Goal: Task Accomplishment & Management: Manage account settings

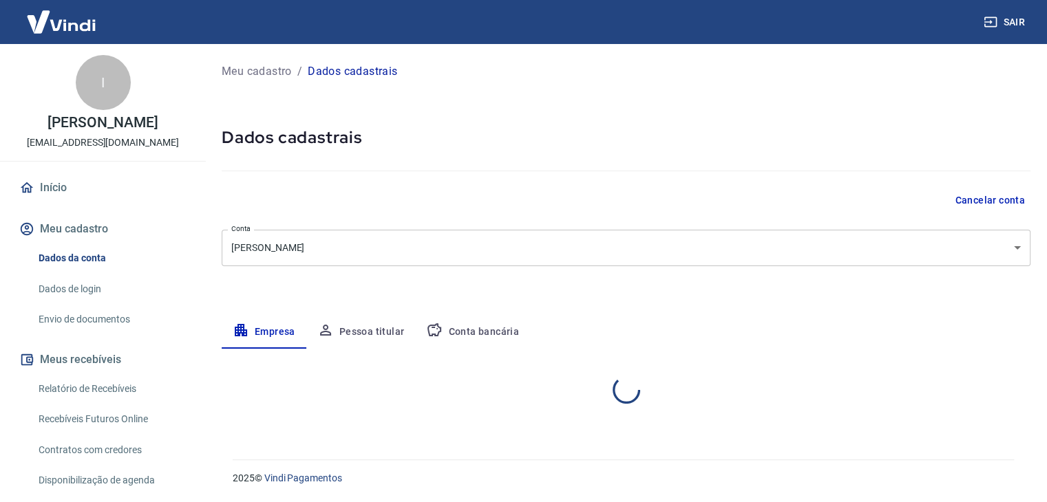
select select "BA"
select select "business"
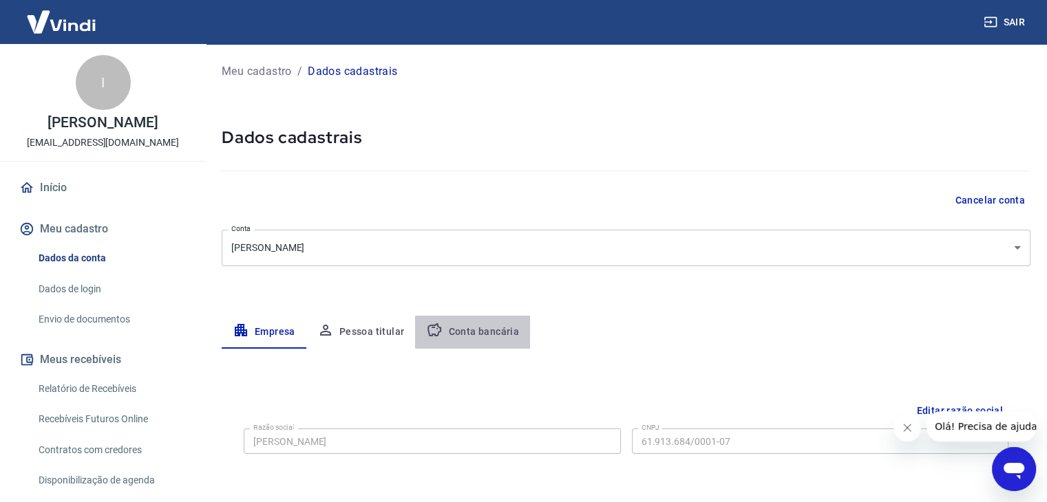
click at [488, 339] on button "Conta bancária" at bounding box center [472, 332] width 115 height 33
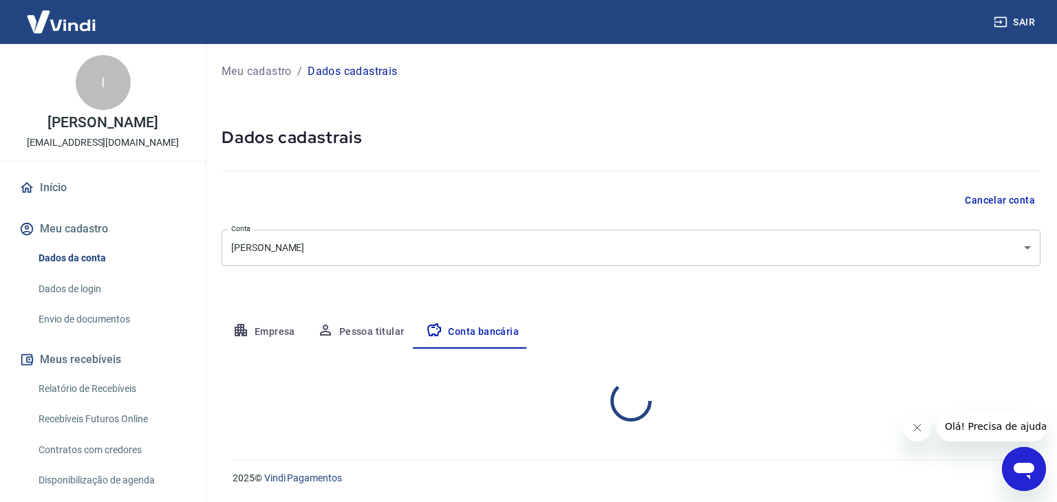
select select "1"
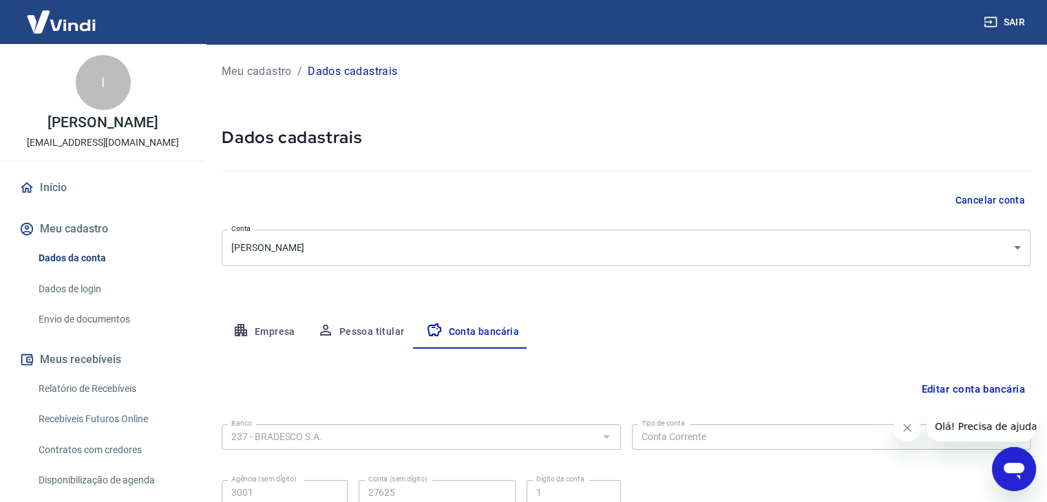
click at [638, 95] on div "Meu cadastro / Dados cadastrais Dados cadastrais Cancelar conta Conta ISABELLA …" at bounding box center [626, 306] width 842 height 524
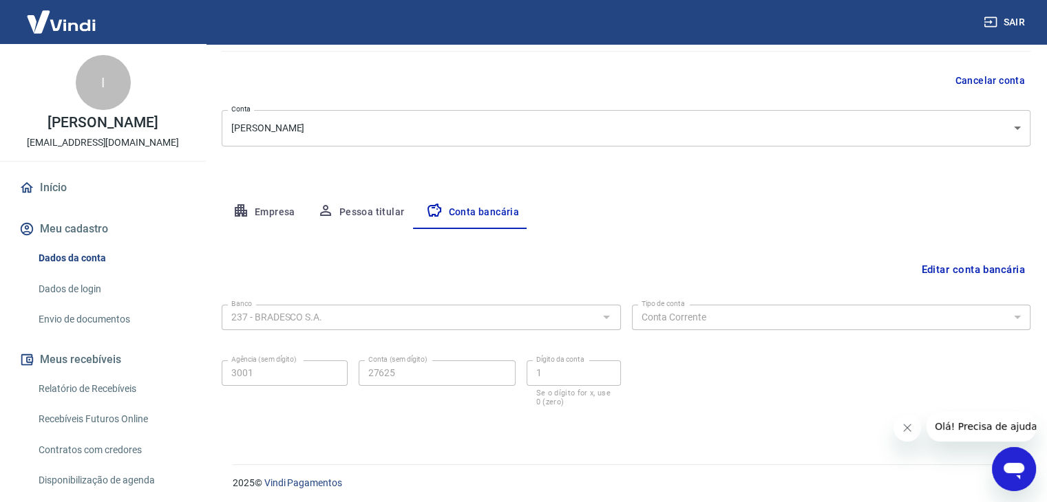
scroll to position [124, 0]
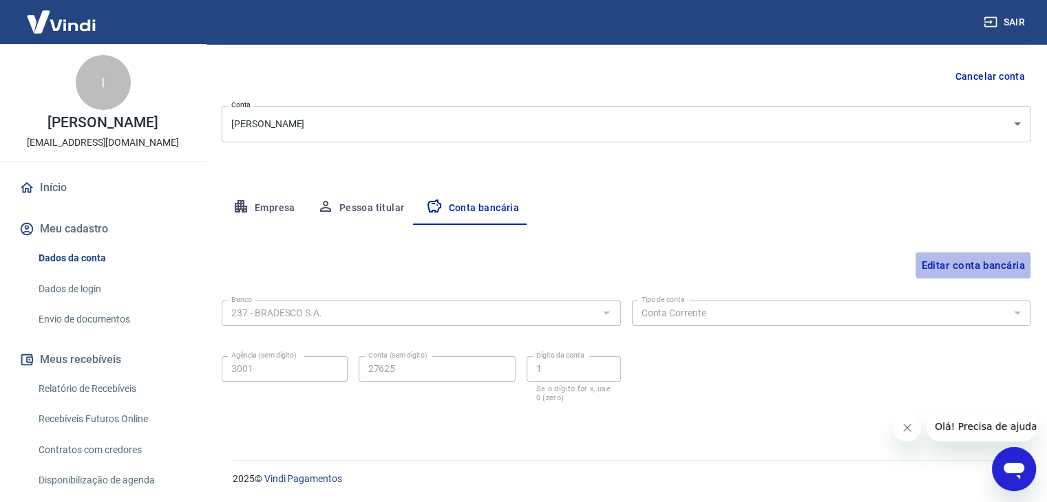
click at [932, 265] on button "Editar conta bancária" at bounding box center [972, 266] width 115 height 26
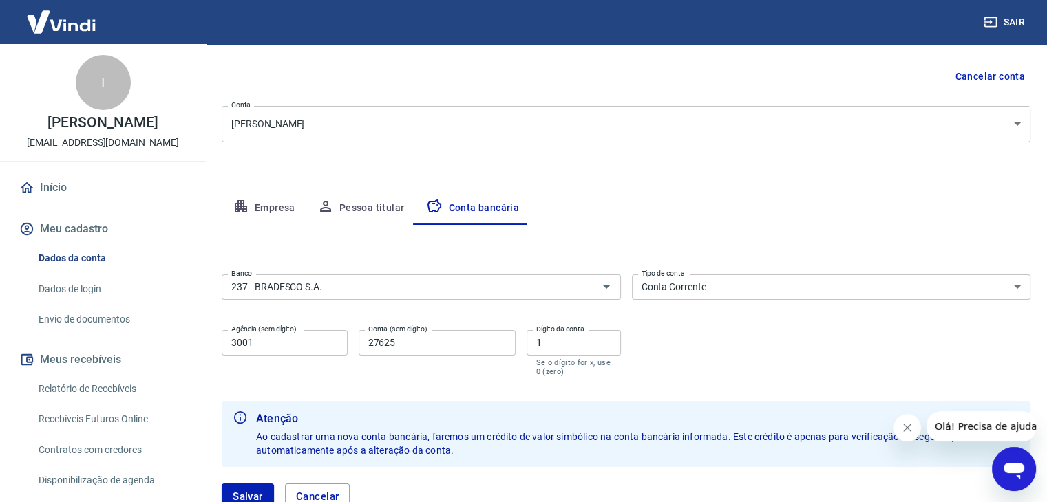
click at [710, 192] on div "Empresa Pessoa titular Conta bancária" at bounding box center [626, 208] width 809 height 33
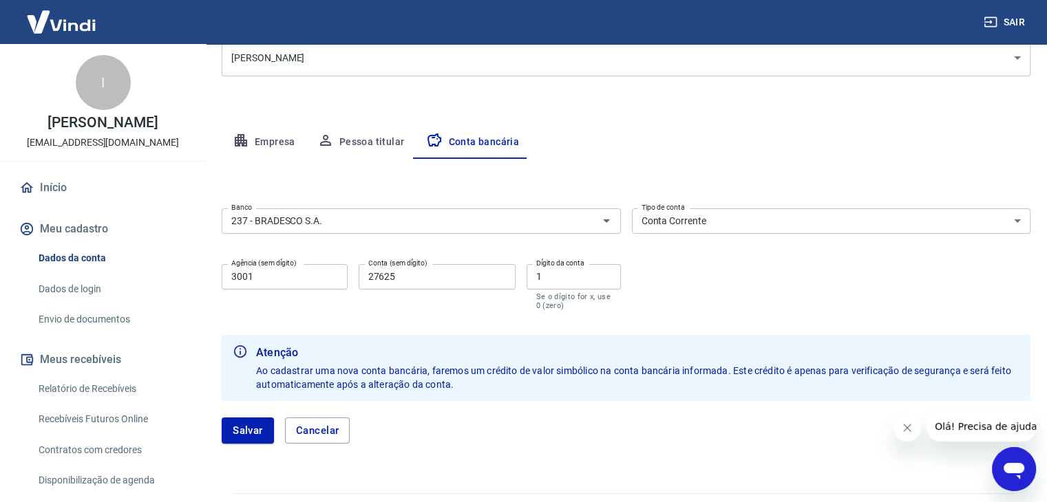
scroll to position [223, 0]
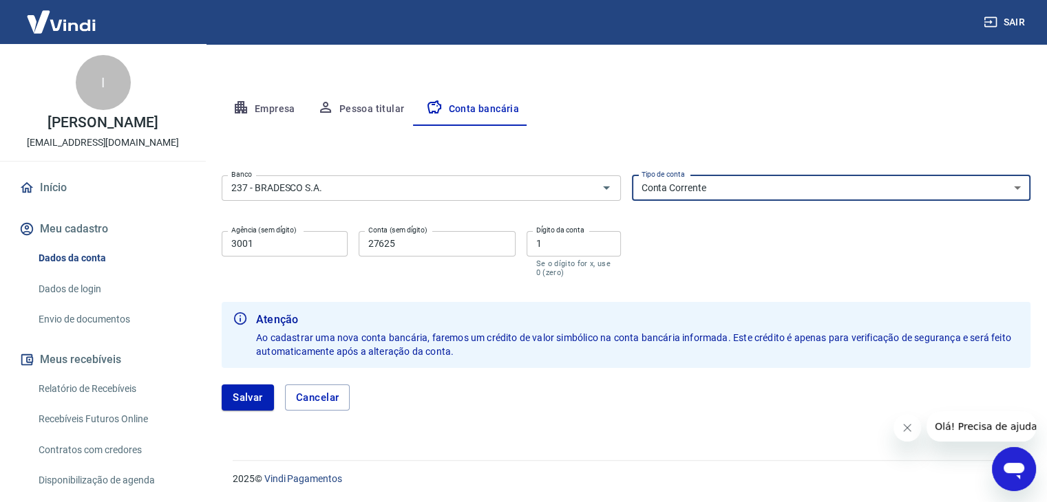
click at [725, 191] on select "Conta Corrente Conta Poupança" at bounding box center [831, 188] width 399 height 25
click at [649, 267] on div "Banco 237 - BRADESCO S.A. Banco Tipo de conta Conta Corrente Conta Poupança Tip…" at bounding box center [626, 225] width 809 height 110
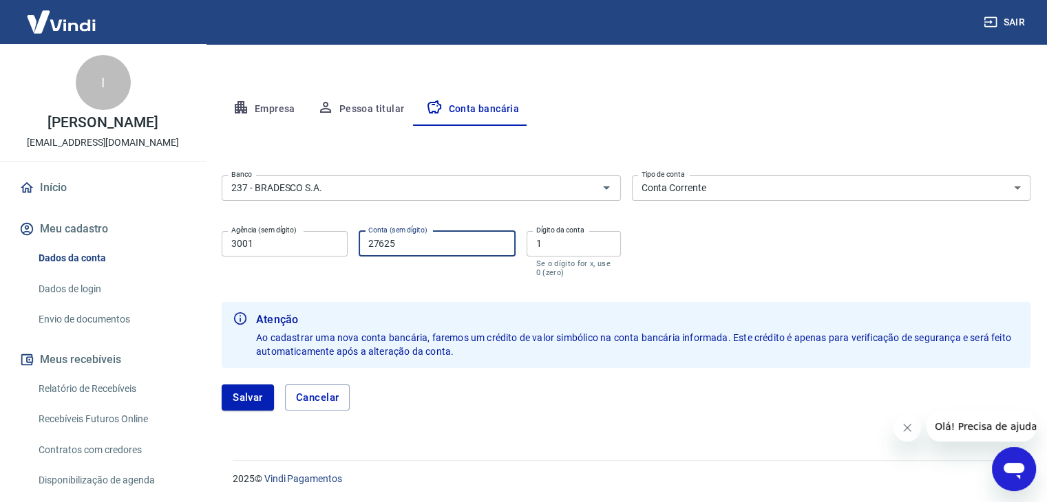
click at [446, 243] on input "27625" at bounding box center [437, 243] width 157 height 25
type input "2"
type input "43153"
click at [553, 242] on input "1" at bounding box center [574, 243] width 94 height 25
type input "2"
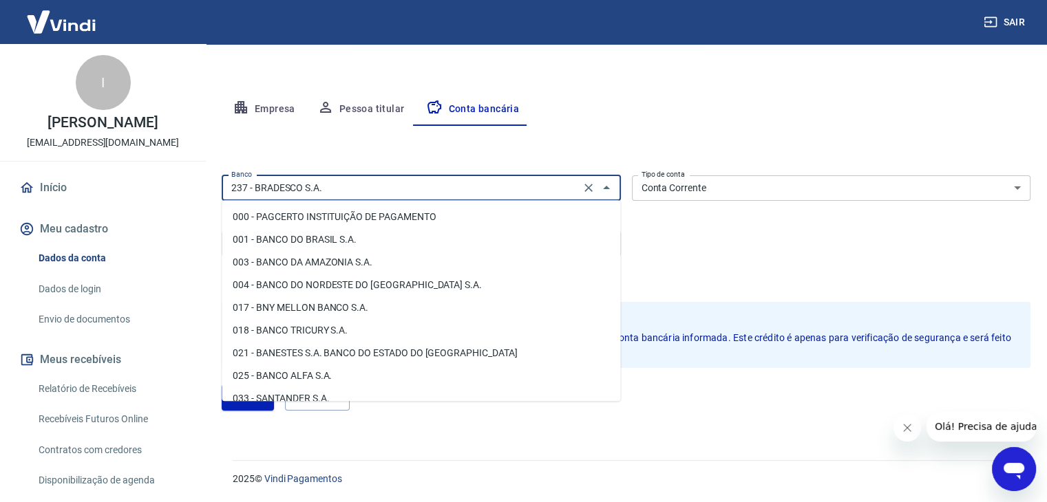
click at [480, 191] on input "237 - BRADESCO S.A." at bounding box center [401, 188] width 350 height 17
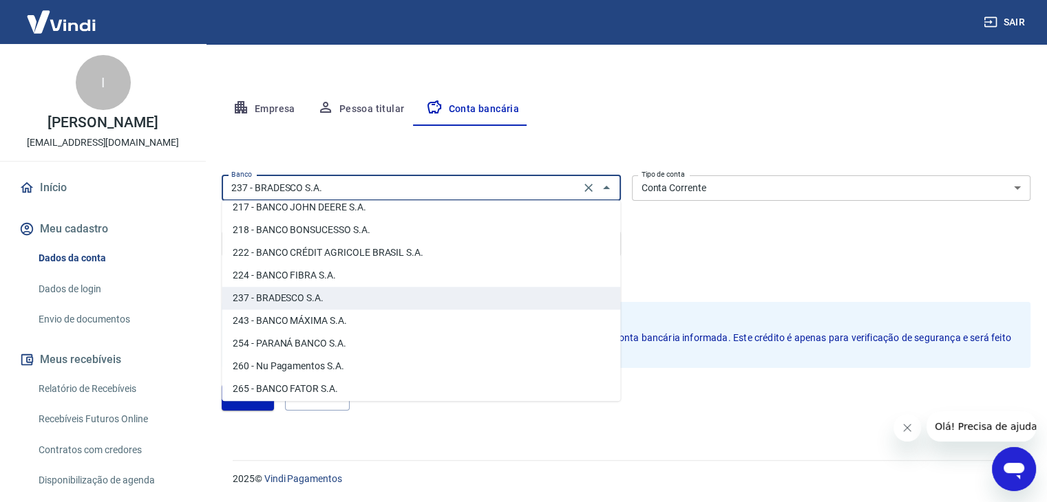
scroll to position [986, 0]
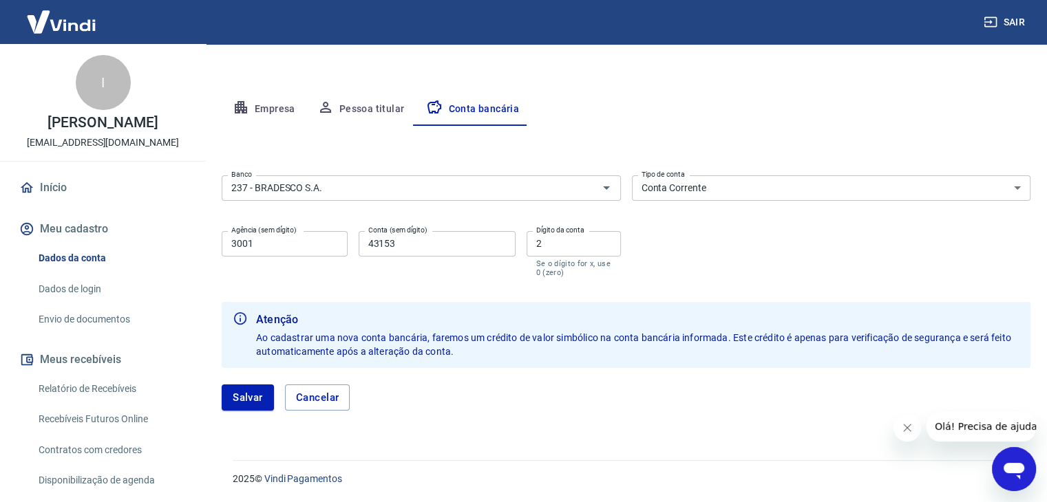
click at [551, 139] on div "Editar conta bancária Banco 237 - BRADESCO S.A. Banco Tipo de conta Conta Corre…" at bounding box center [626, 276] width 809 height 301
click at [235, 399] on button "Salvar" at bounding box center [248, 398] width 52 height 26
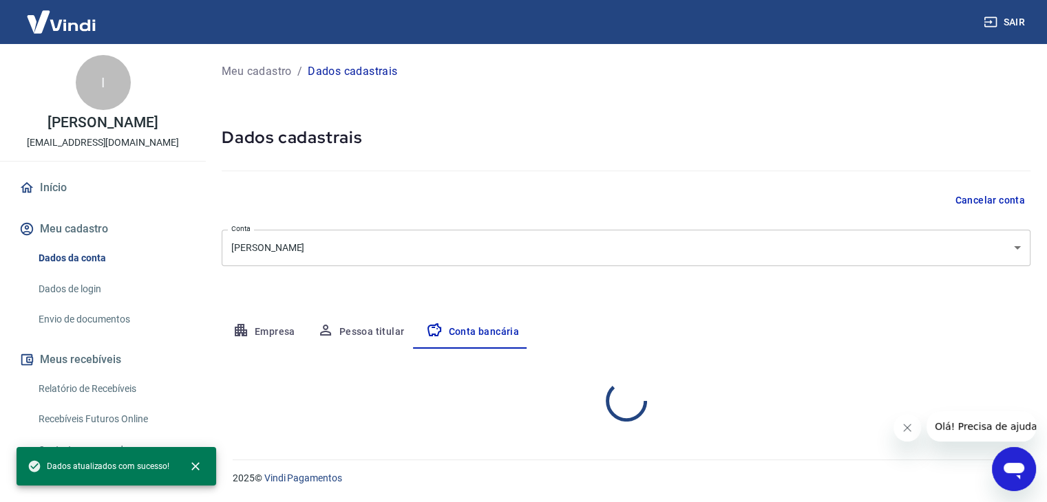
scroll to position [0, 0]
select select "1"
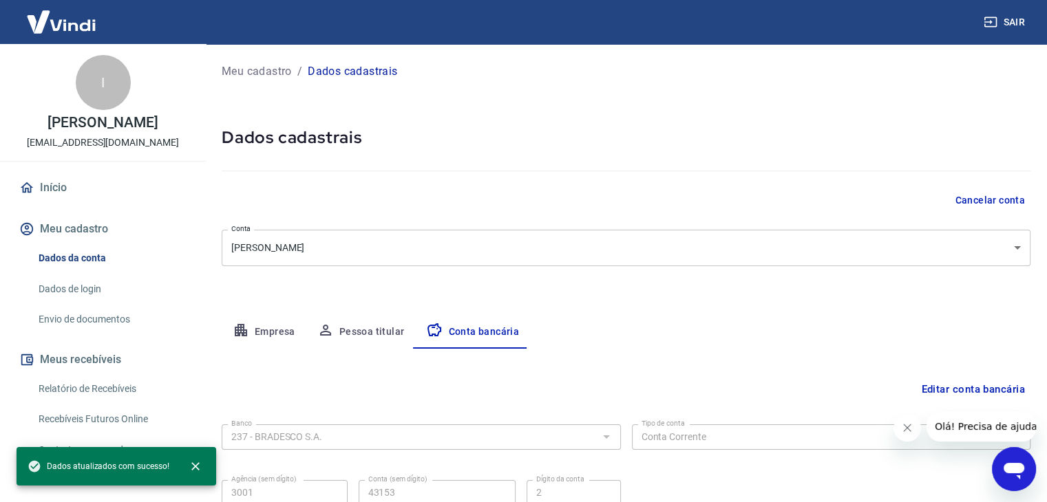
click at [754, 279] on div "Meu cadastro / Dados cadastrais Dados cadastrais Cancelar conta Conta ISABELLA …" at bounding box center [626, 306] width 842 height 524
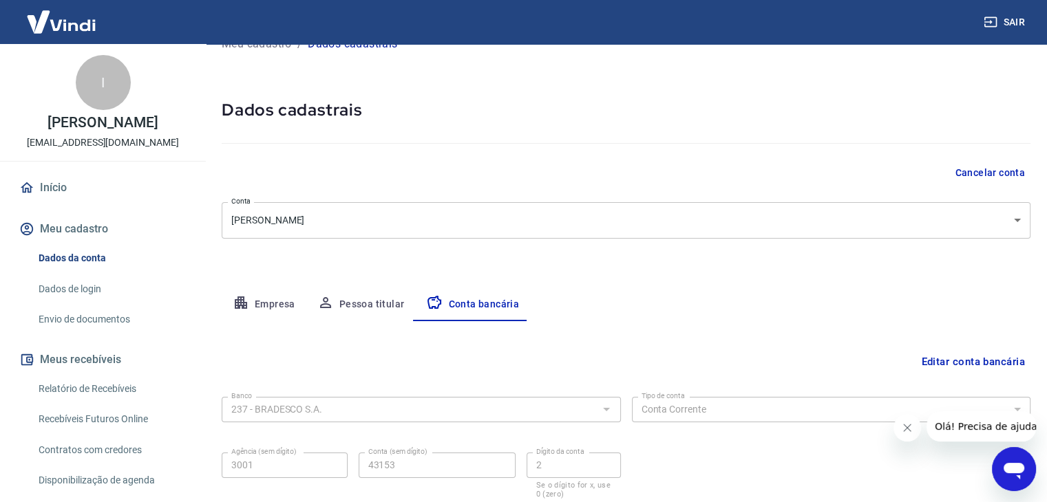
scroll to position [124, 0]
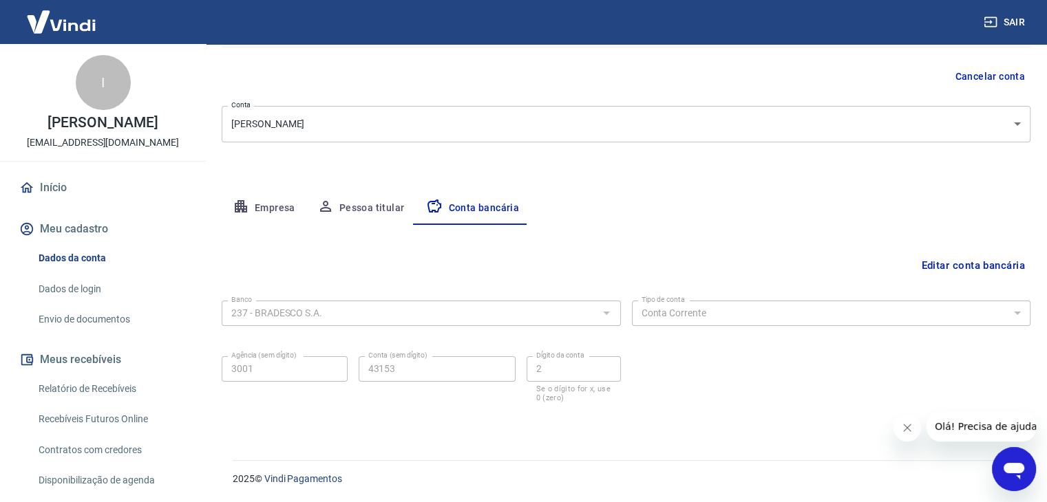
click at [756, 433] on div "Meu cadastro / Dados cadastrais Dados cadastrais Cancelar conta Conta ISABELLA …" at bounding box center [626, 182] width 842 height 524
drag, startPoint x: 99, startPoint y: 260, endPoint x: 96, endPoint y: 275, distance: 15.4
click at [99, 260] on link "Dados da conta" at bounding box center [111, 258] width 156 height 28
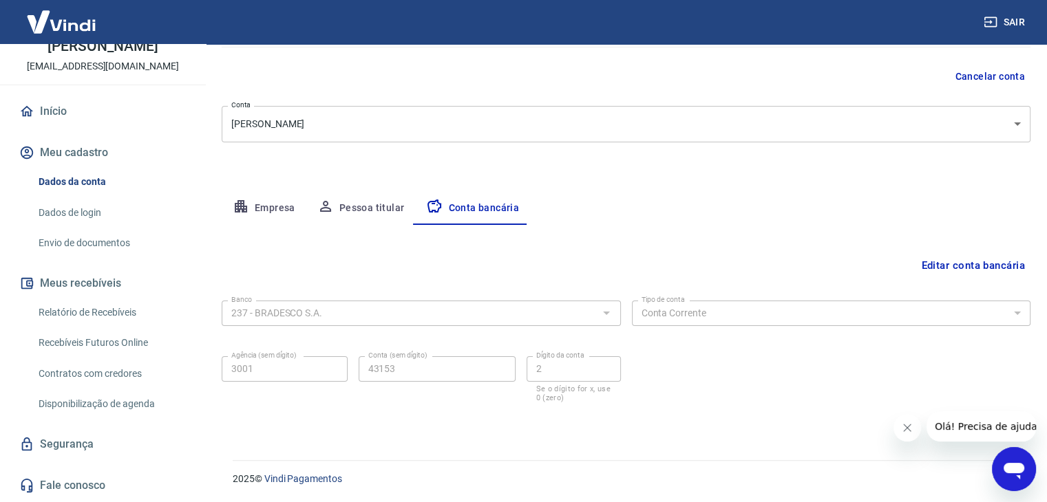
scroll to position [0, 0]
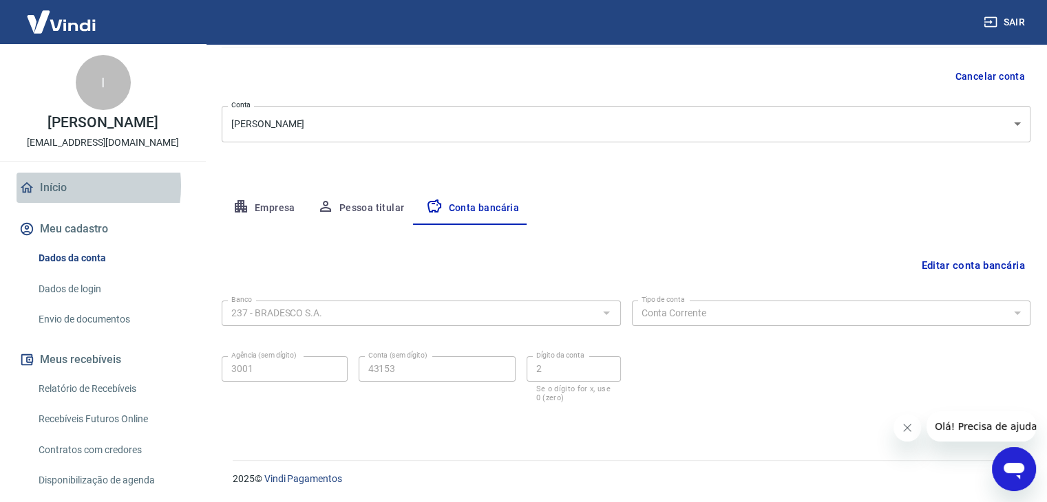
click at [54, 186] on link "Início" at bounding box center [103, 188] width 173 height 30
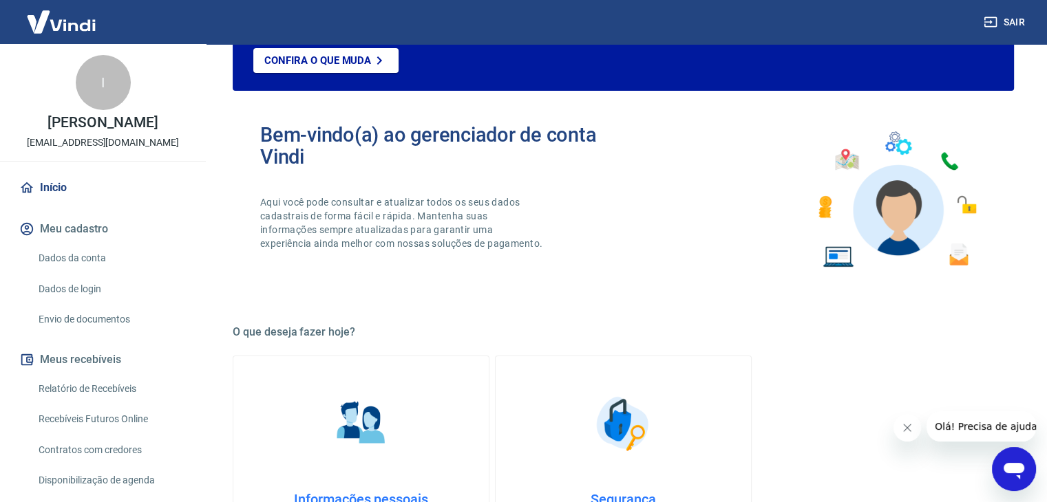
scroll to position [727, 0]
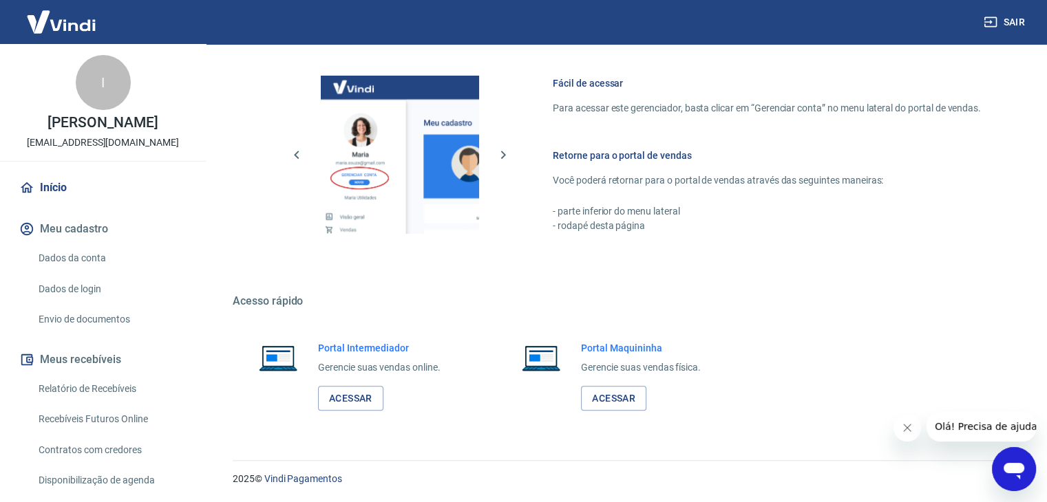
click at [81, 136] on p "[EMAIL_ADDRESS][DOMAIN_NAME]" at bounding box center [103, 143] width 152 height 14
click at [103, 109] on div "I" at bounding box center [103, 82] width 55 height 55
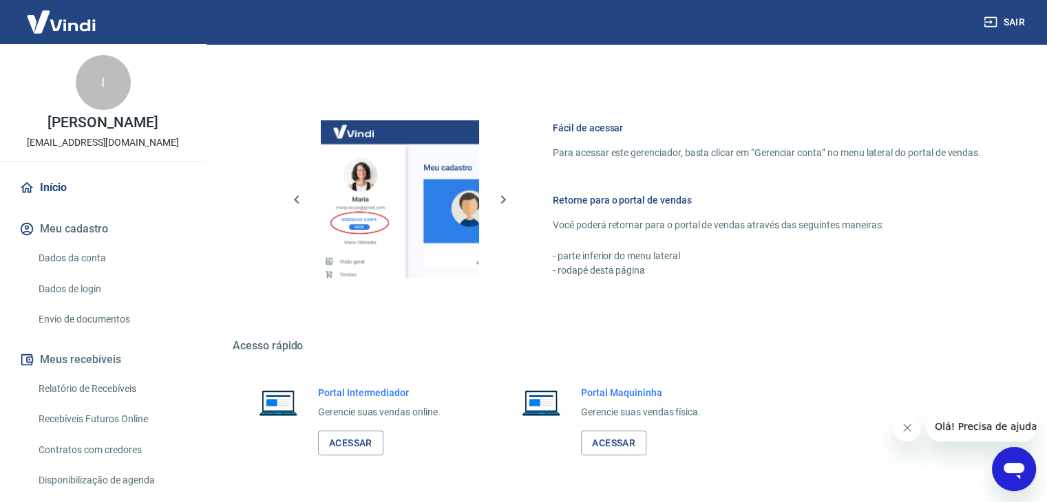
scroll to position [658, 0]
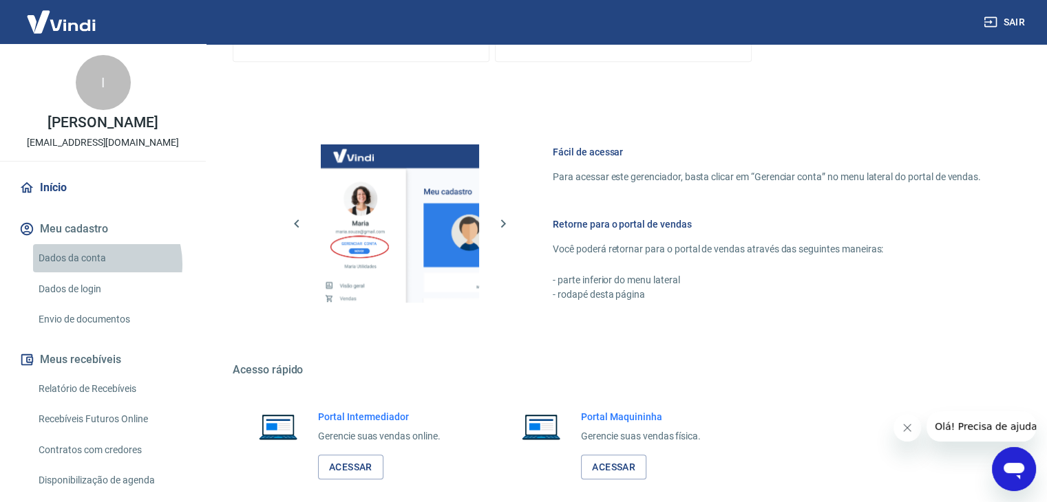
click at [94, 264] on link "Dados da conta" at bounding box center [111, 258] width 156 height 28
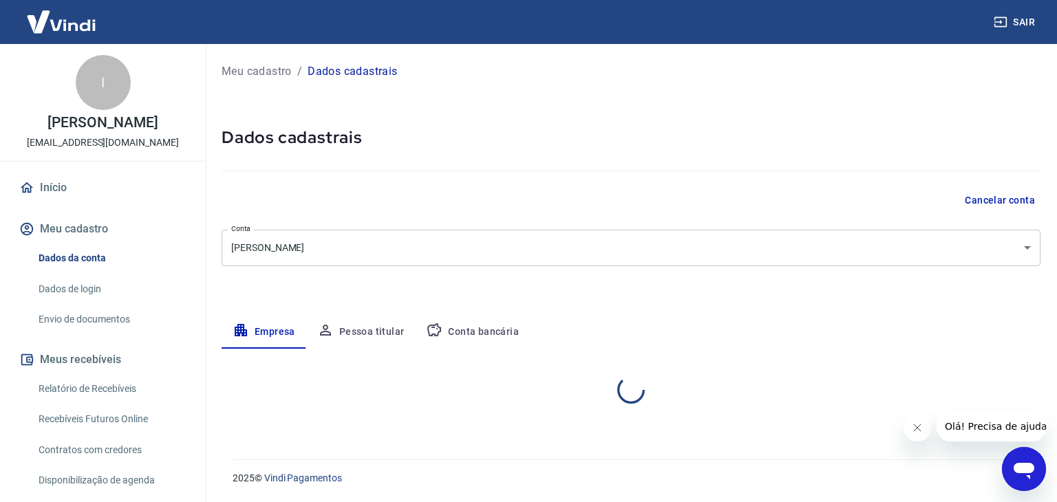
select select "BA"
select select "business"
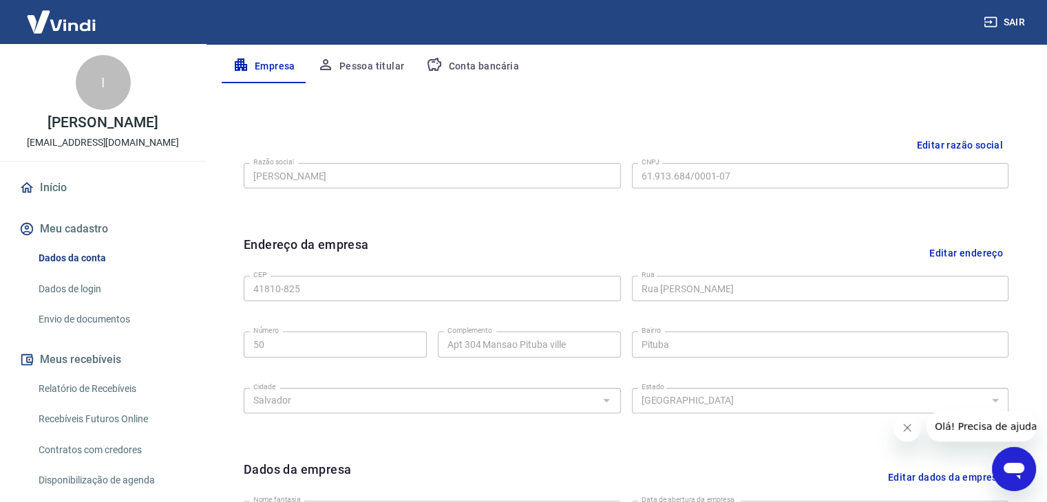
scroll to position [215, 0]
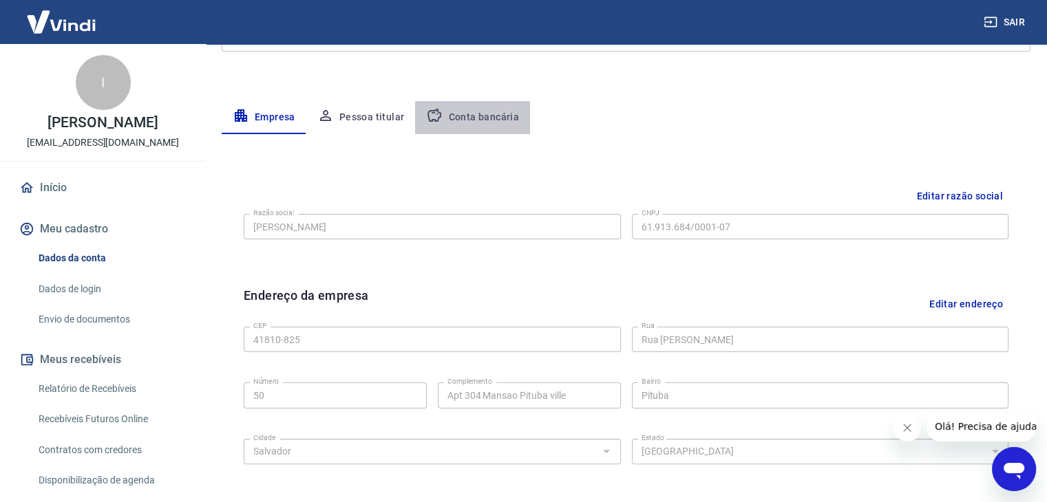
click at [457, 125] on button "Conta bancária" at bounding box center [472, 117] width 115 height 33
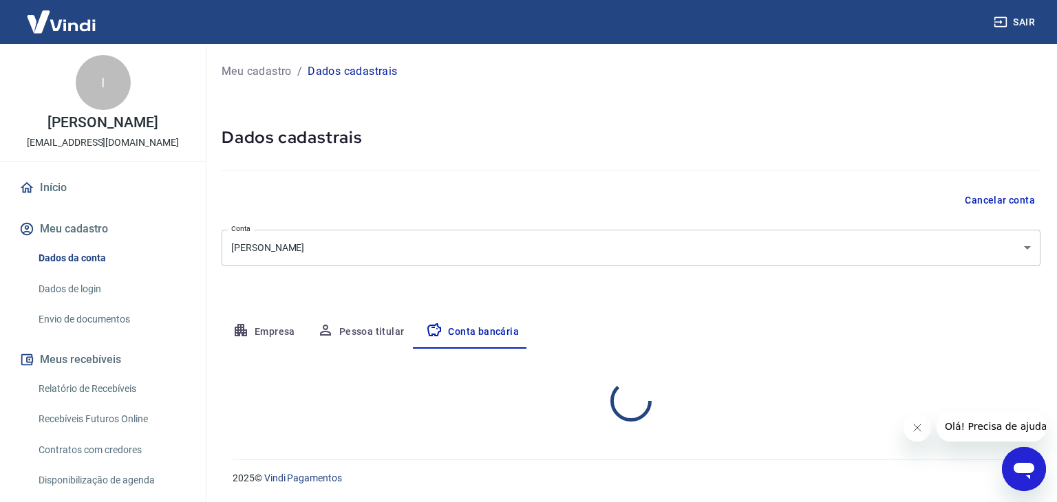
select select "1"
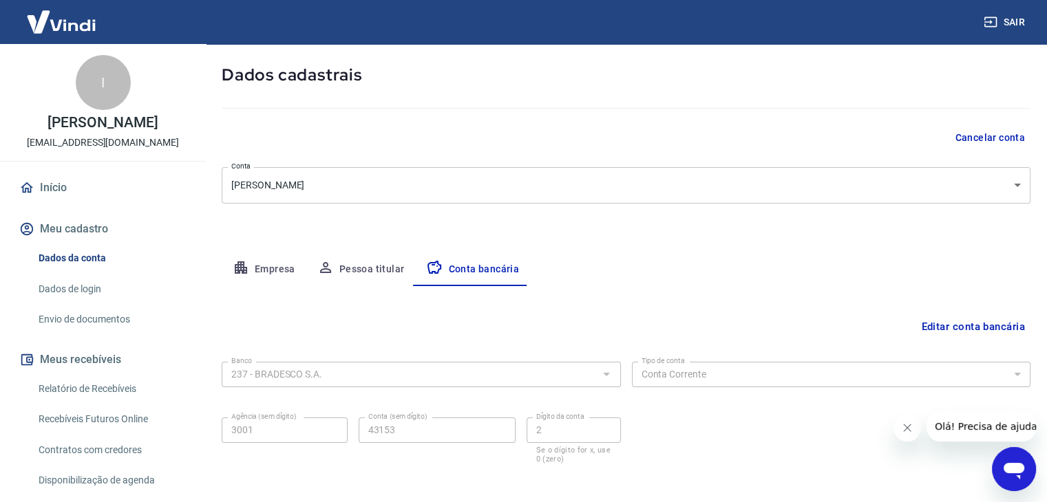
scroll to position [124, 0]
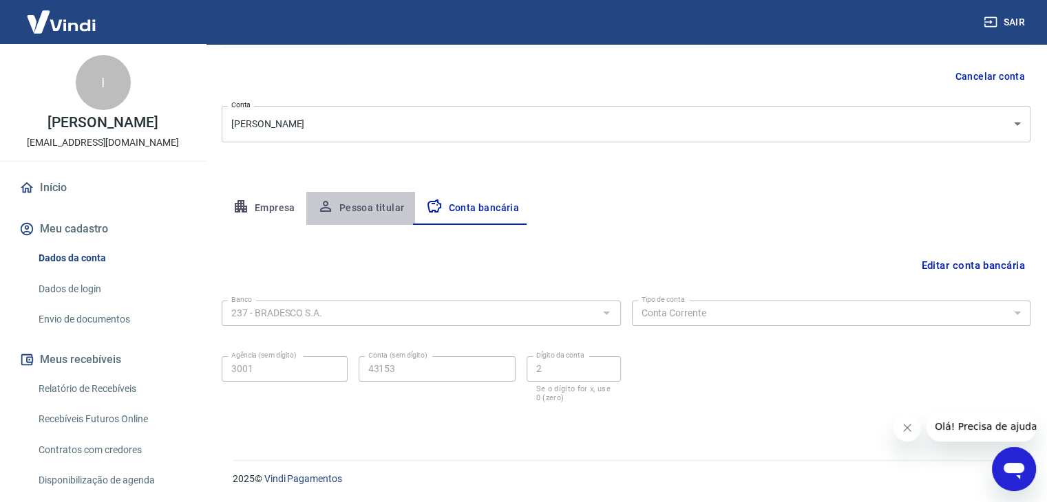
click at [363, 209] on button "Pessoa titular" at bounding box center [360, 208] width 109 height 33
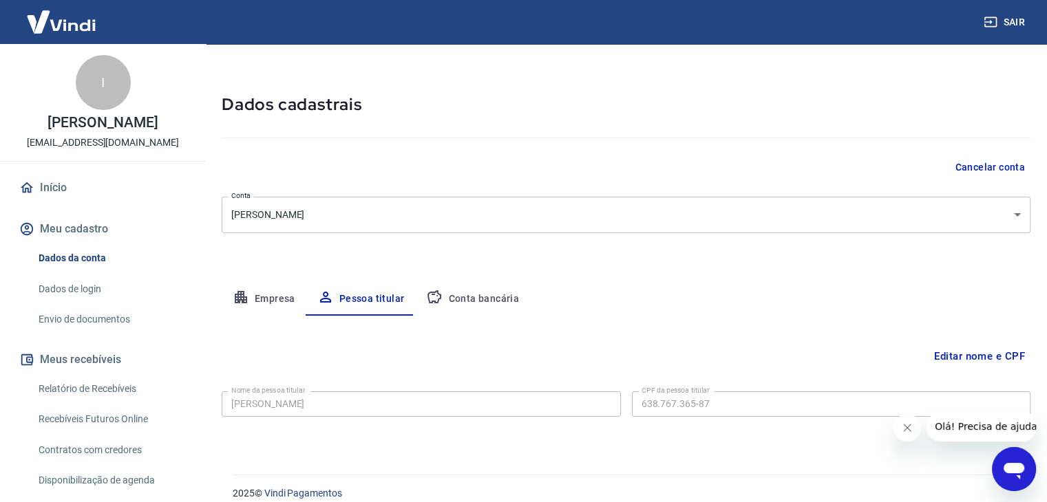
scroll to position [47, 0]
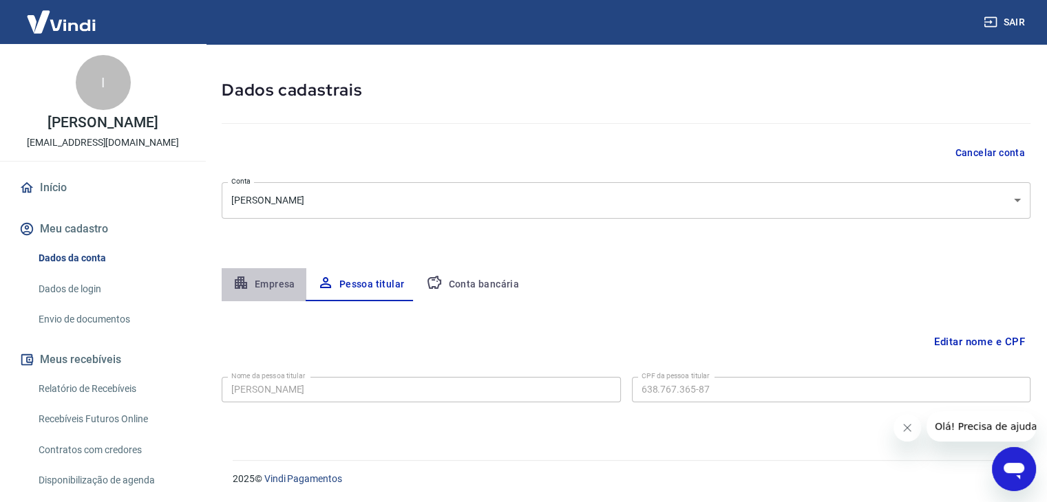
click at [279, 277] on button "Empresa" at bounding box center [264, 284] width 85 height 33
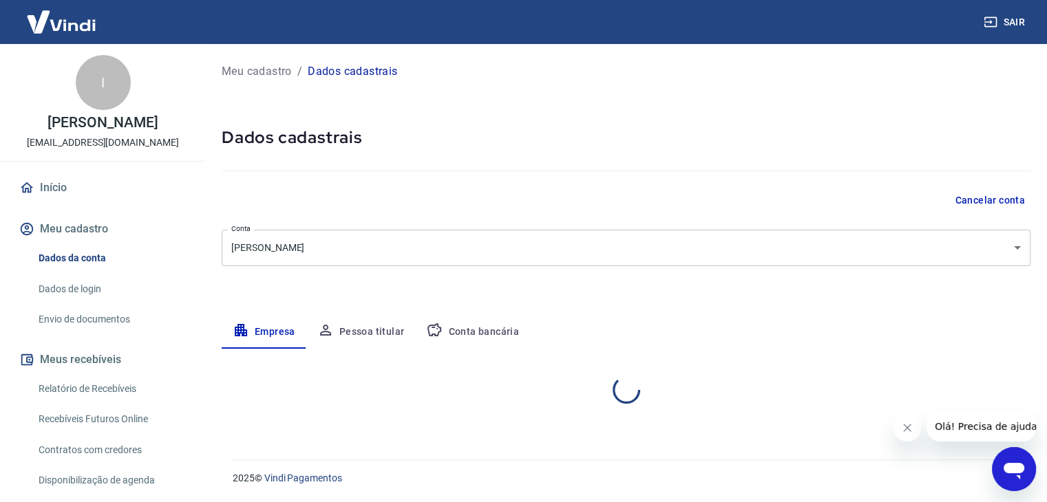
scroll to position [0, 0]
select select "BA"
select select "business"
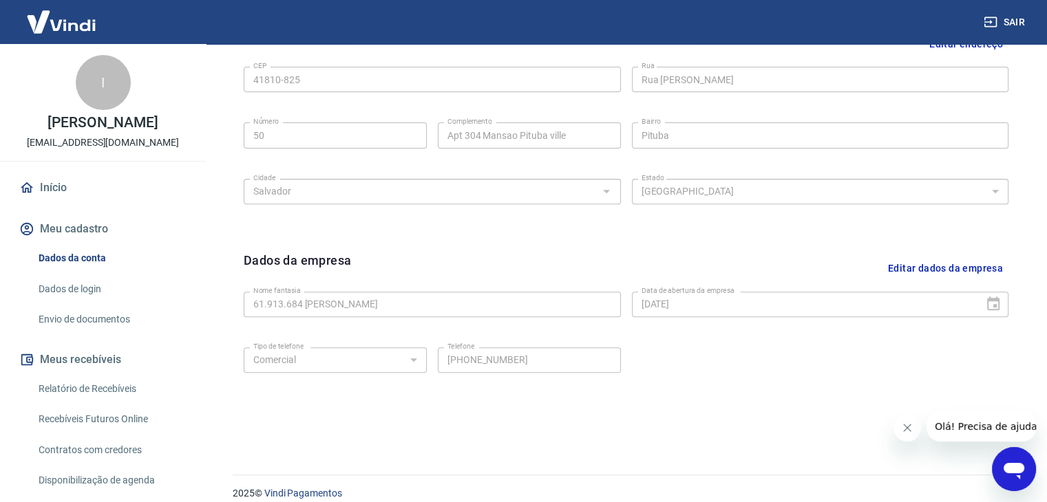
scroll to position [482, 0]
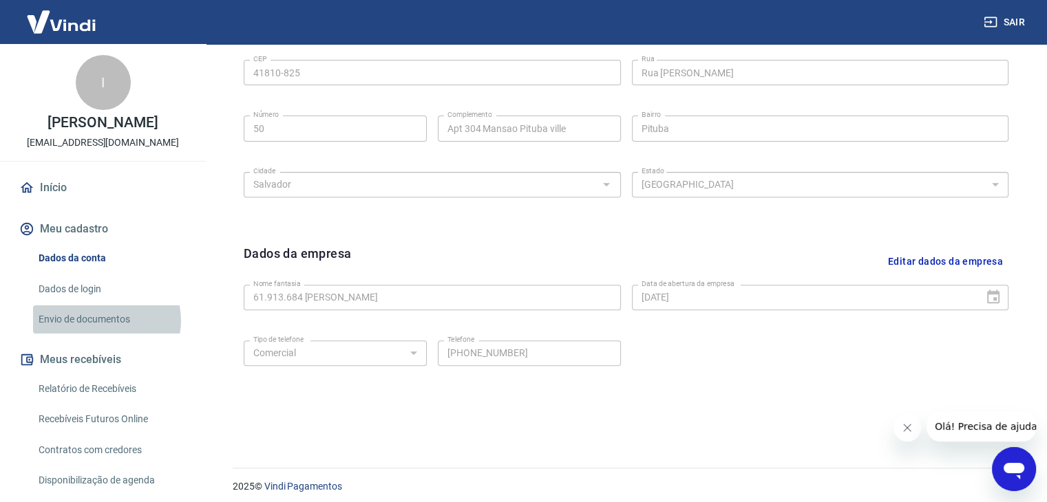
click at [105, 321] on link "Envio de documentos" at bounding box center [111, 320] width 156 height 28
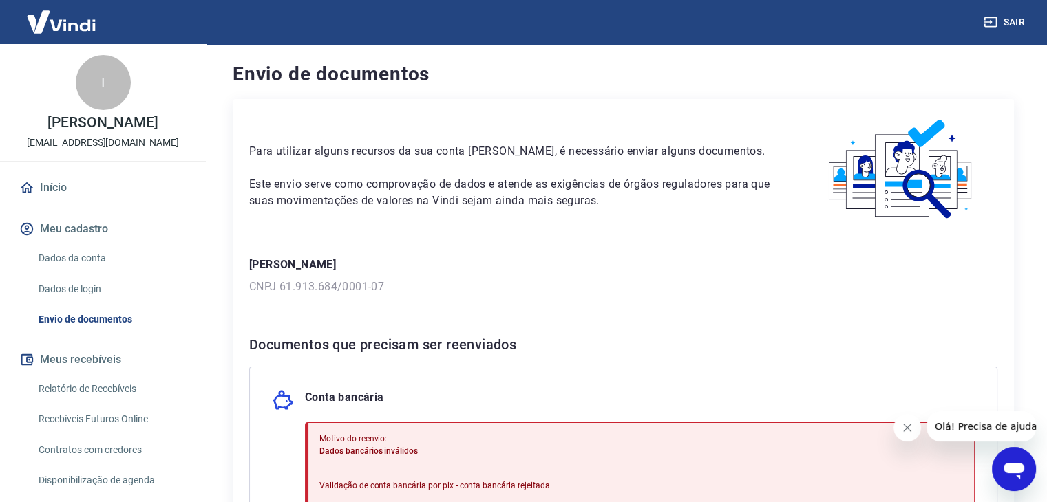
scroll to position [206, 0]
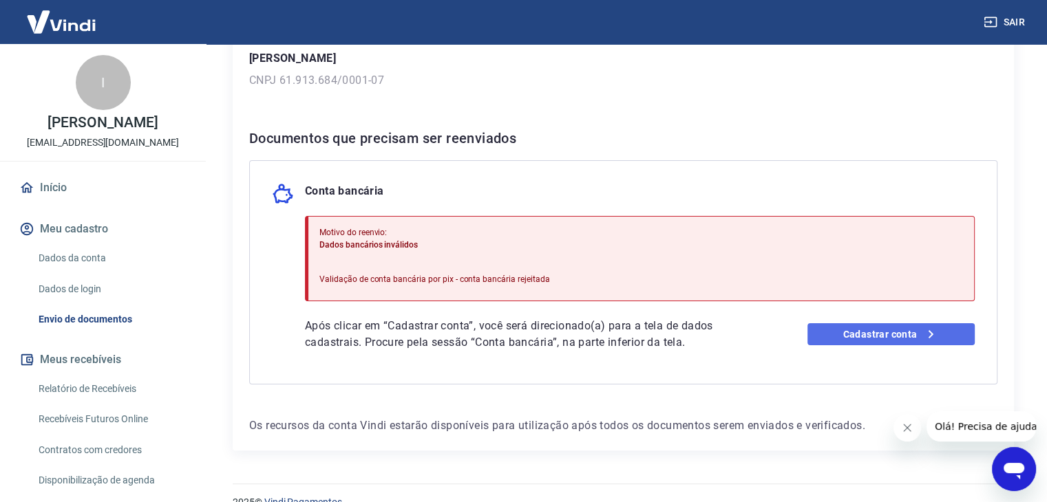
click at [881, 341] on link "Cadastrar conta" at bounding box center [890, 335] width 167 height 22
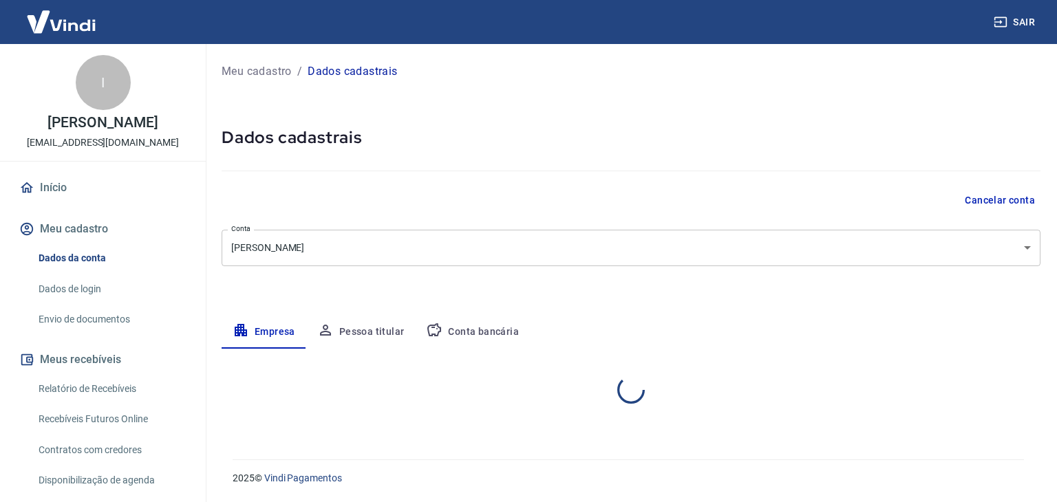
select select "BA"
select select "business"
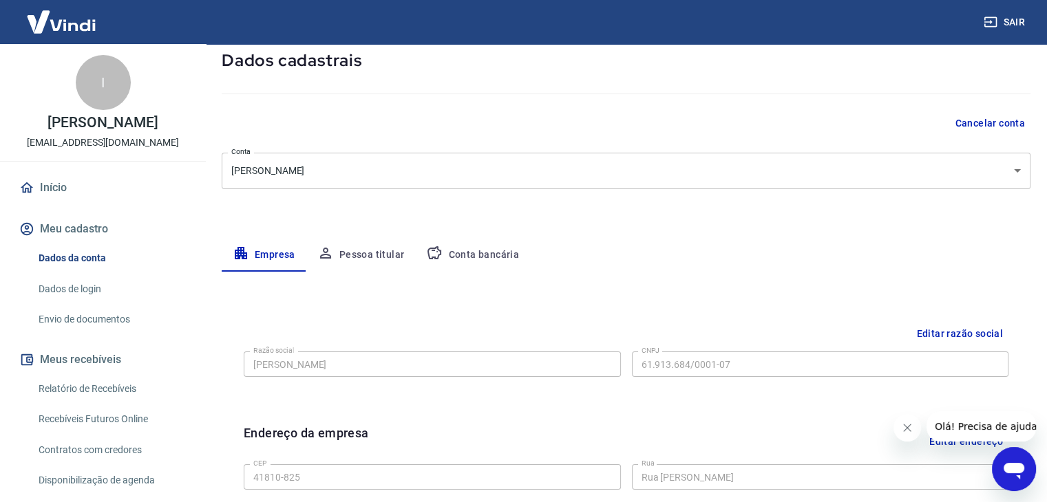
scroll to position [77, 0]
click at [474, 257] on button "Conta bancária" at bounding box center [472, 255] width 115 height 33
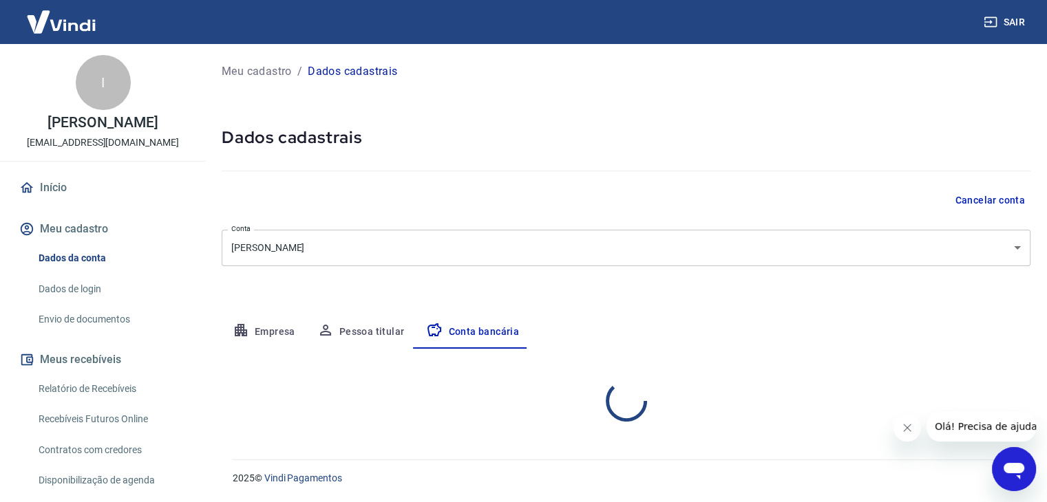
scroll to position [0, 0]
select select "1"
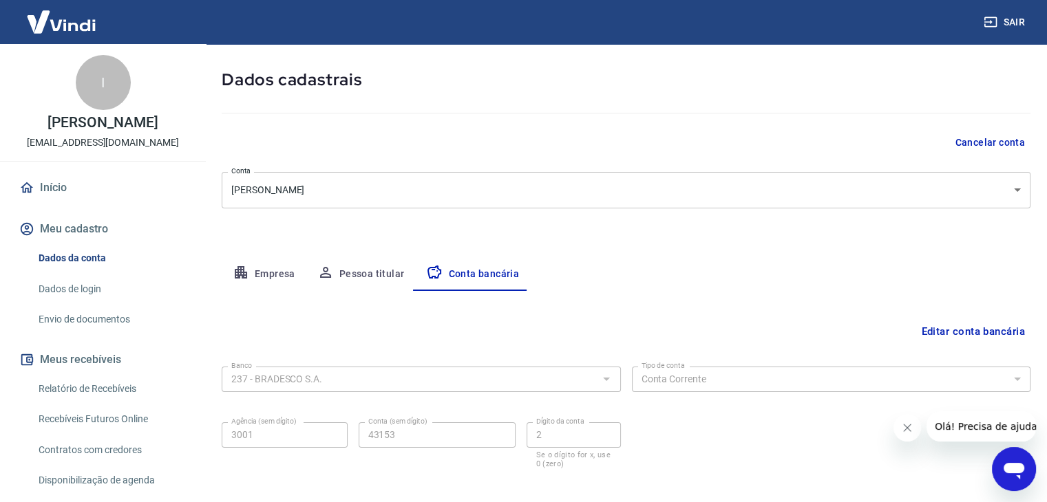
scroll to position [124, 0]
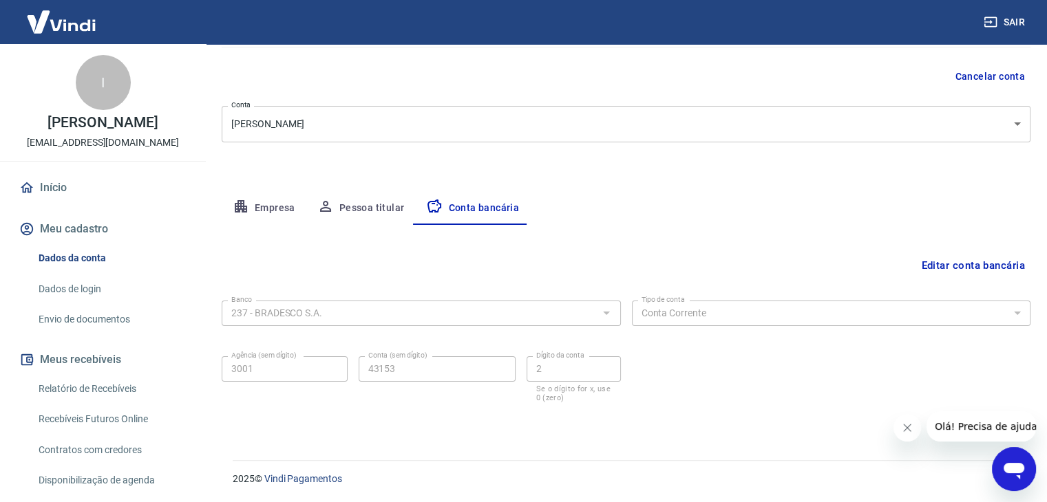
click at [1007, 467] on icon "Abrir janela de mensagens" at bounding box center [1014, 471] width 21 height 17
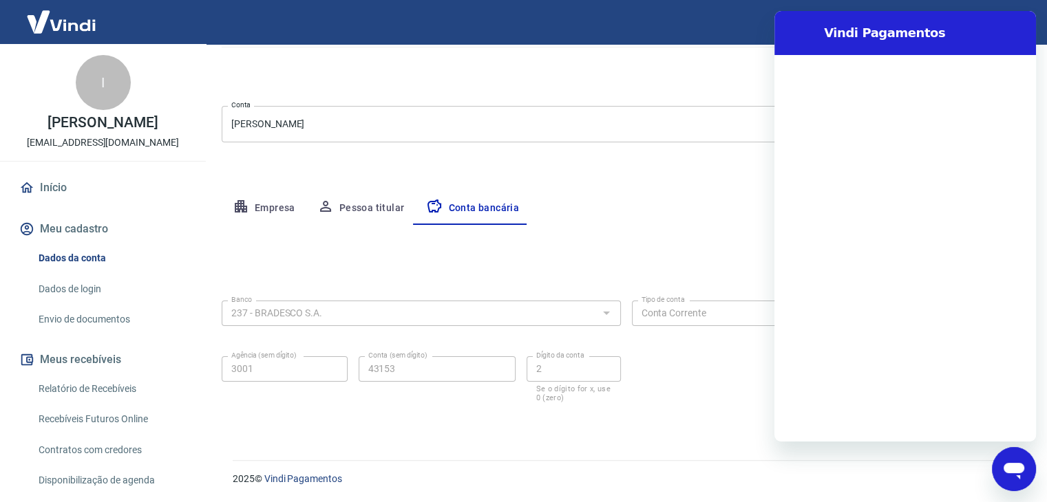
scroll to position [0, 0]
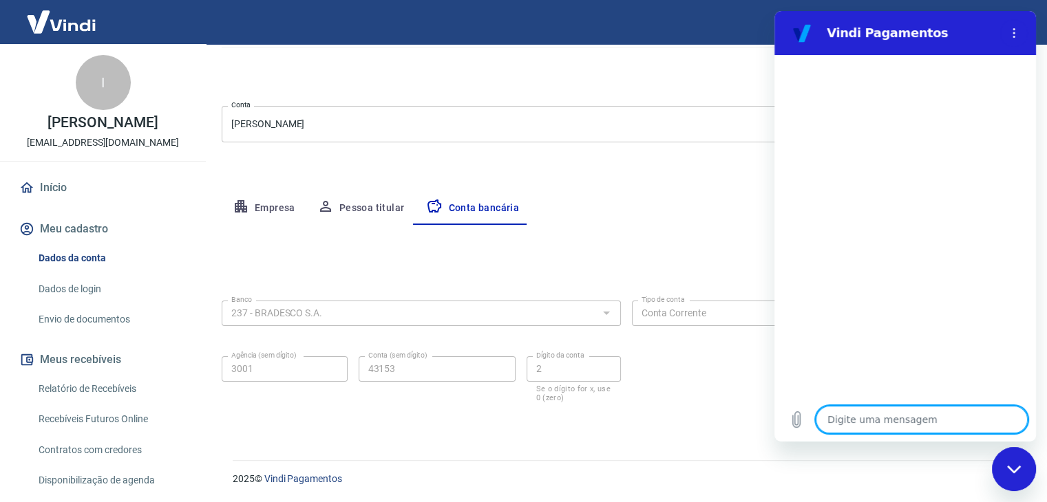
click at [852, 427] on textarea at bounding box center [922, 420] width 212 height 28
type textarea "b"
type textarea "x"
type textarea "B"
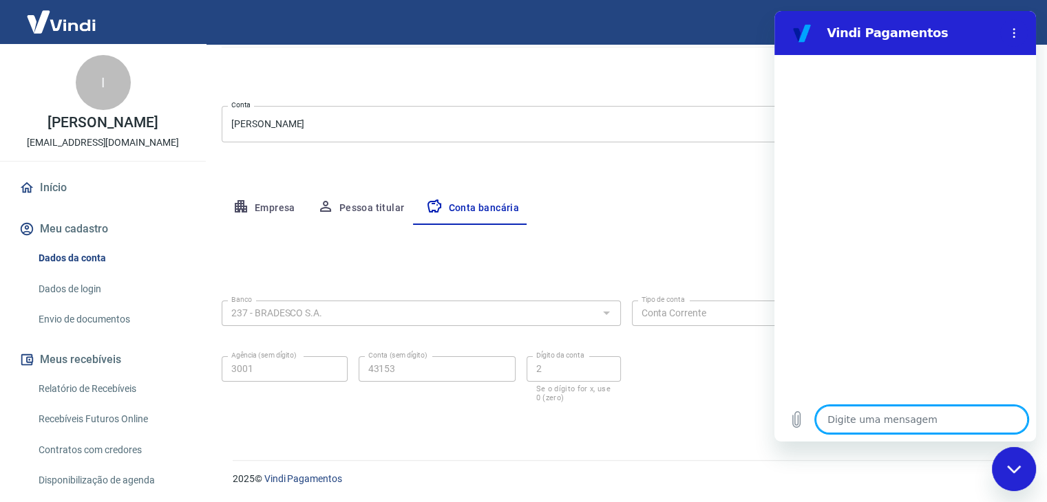
type textarea "x"
type textarea "Bo"
type textarea "x"
type textarea "Bom"
type textarea "x"
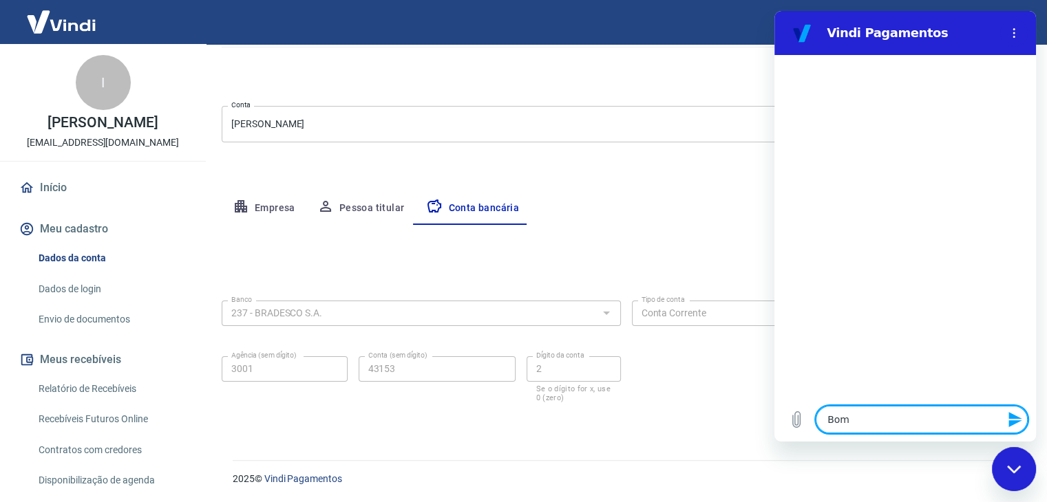
type textarea "Bom"
type textarea "x"
type textarea "Bom d"
type textarea "x"
type textarea "Bom di"
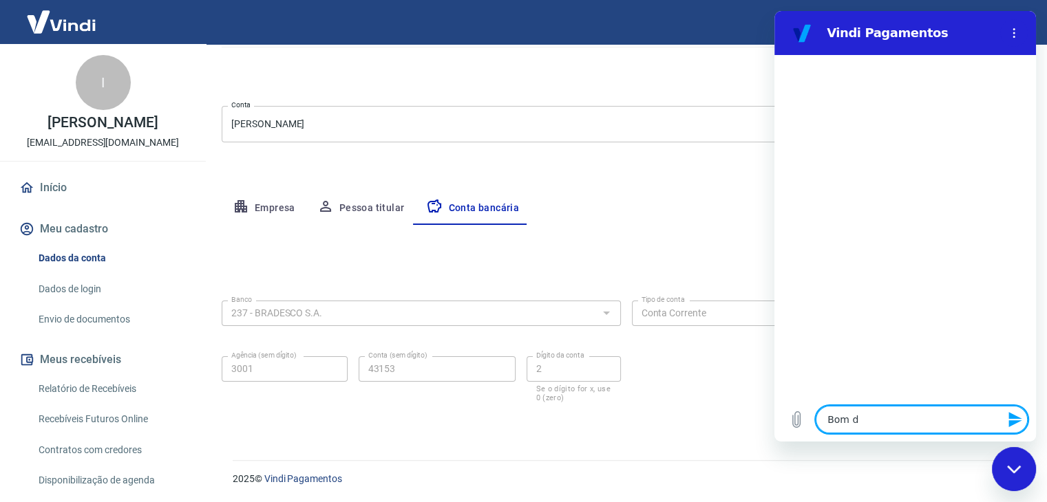
type textarea "x"
type textarea "Bom dia"
type textarea "x"
type textarea "Bom dia"
type textarea "x"
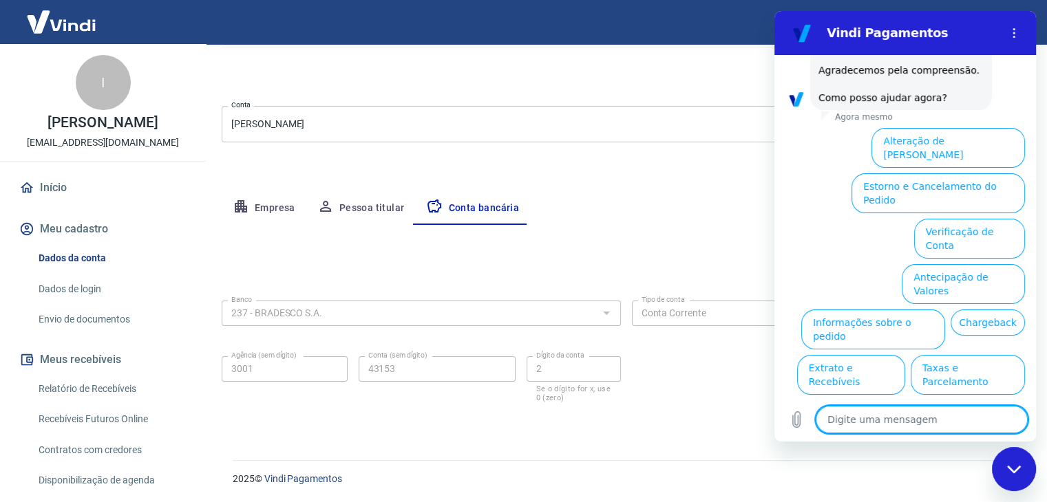
scroll to position [235, 0]
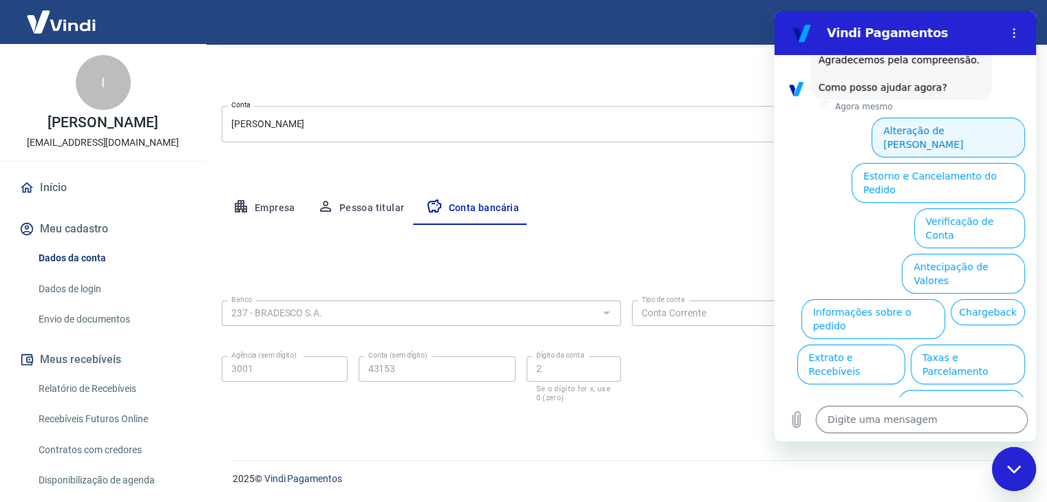
click at [912, 128] on button "Alteração de [PERSON_NAME]" at bounding box center [947, 138] width 153 height 40
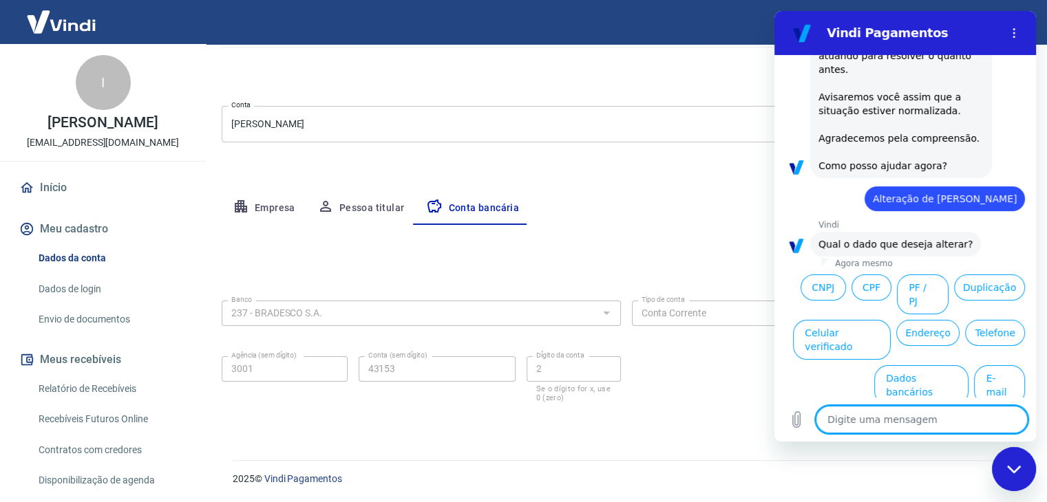
scroll to position [157, 0]
click at [908, 365] on button "Dados bancários" at bounding box center [921, 385] width 94 height 40
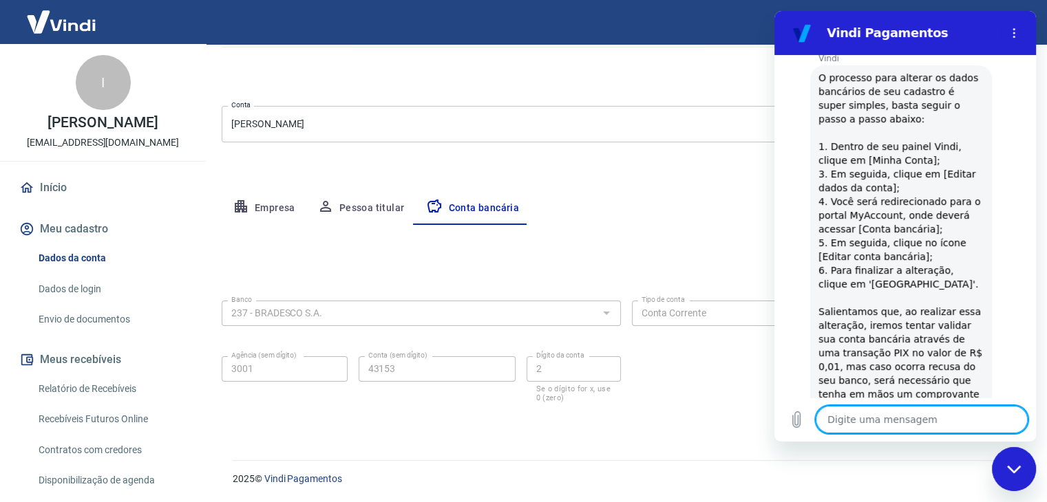
scroll to position [539, 0]
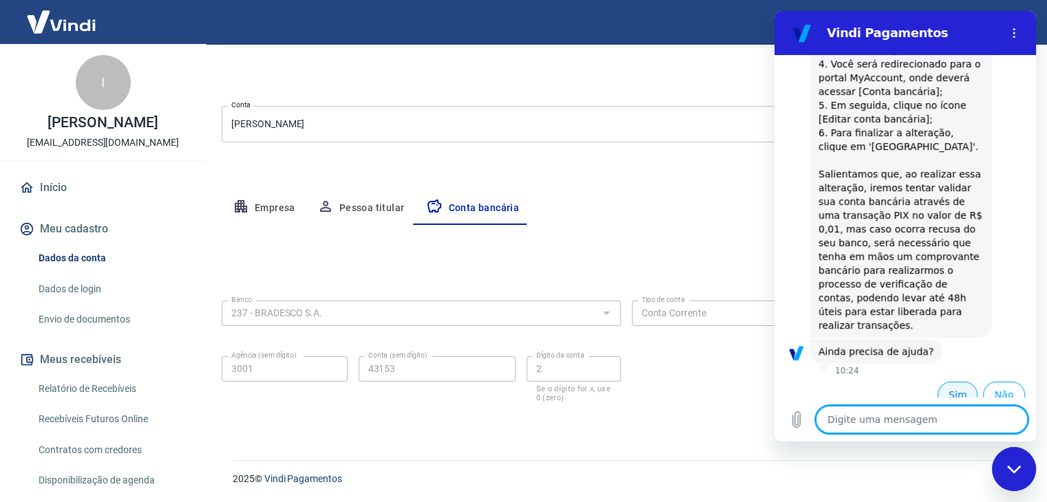
click at [947, 384] on button "Sim" at bounding box center [957, 395] width 40 height 26
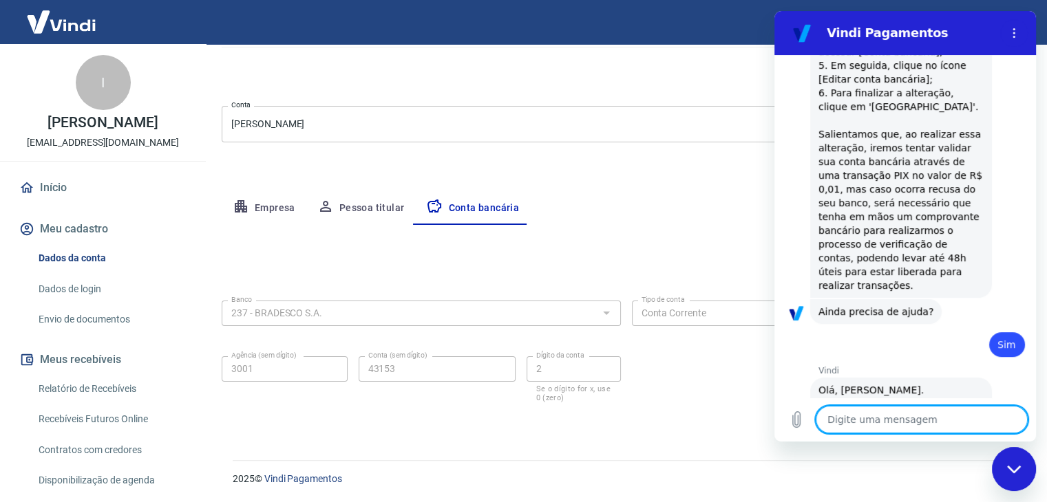
scroll to position [648, 0]
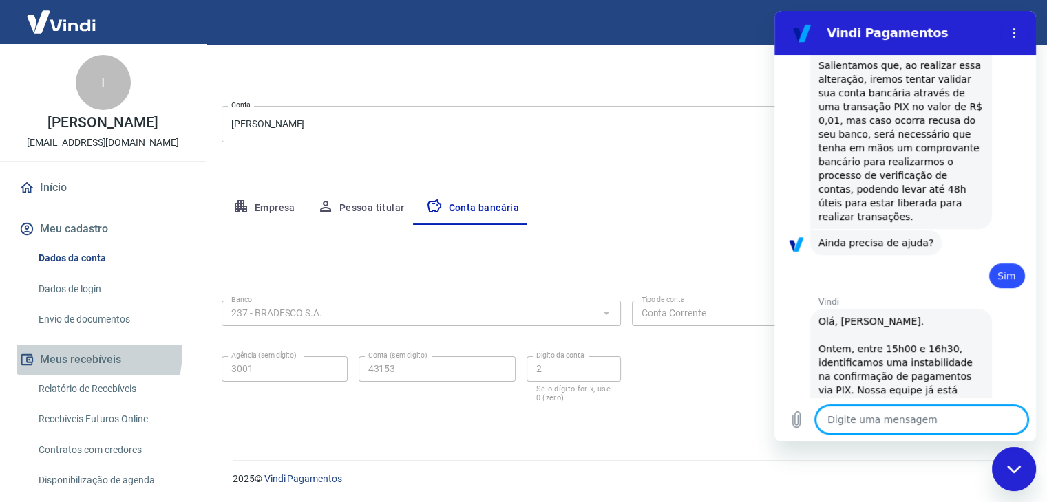
click at [72, 352] on button "Meus recebíveis" at bounding box center [103, 360] width 173 height 30
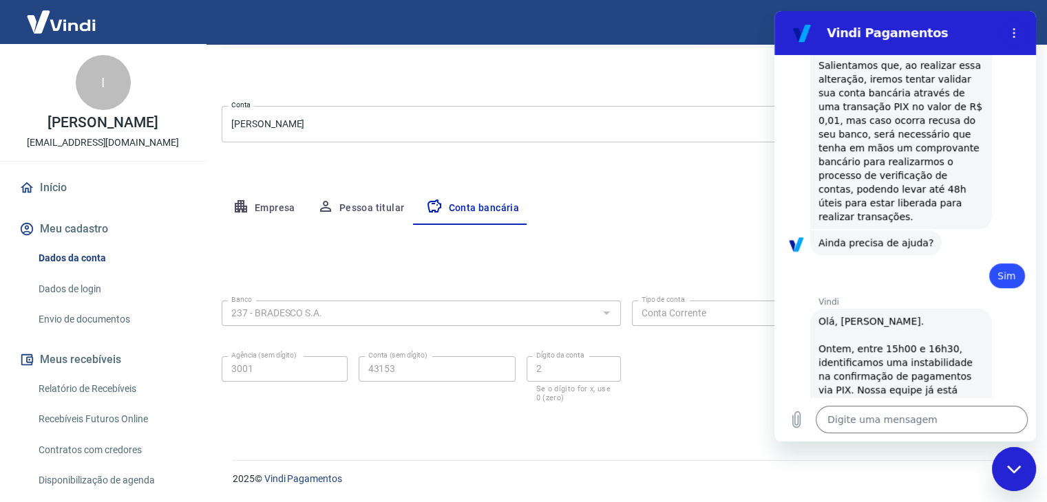
drag, startPoint x: 1017, startPoint y: 475, endPoint x: 998, endPoint y: 465, distance: 21.3
click at [1017, 474] on div "Fechar janela de mensagens" at bounding box center [1013, 469] width 41 height 41
type textarea "x"
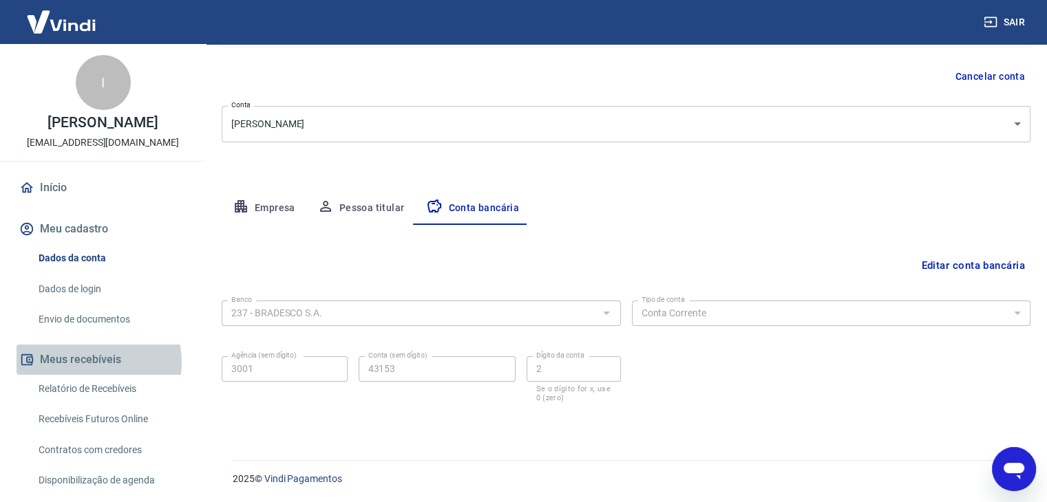
click at [87, 362] on button "Meus recebíveis" at bounding box center [103, 360] width 173 height 30
click at [74, 228] on button "Meu cadastro" at bounding box center [103, 229] width 173 height 30
click at [86, 359] on button "Meus recebíveis" at bounding box center [103, 360] width 173 height 30
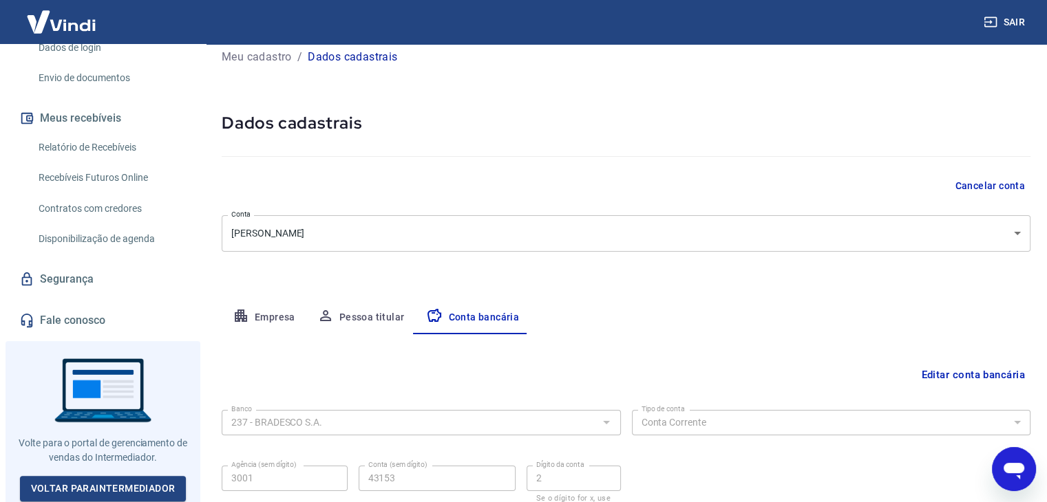
scroll to position [124, 0]
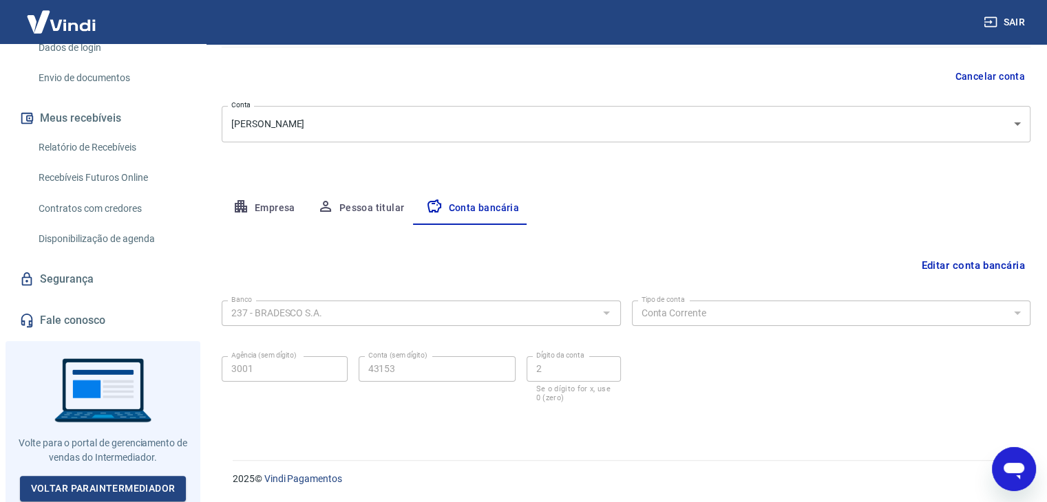
click at [58, 115] on button "Meus recebíveis" at bounding box center [103, 118] width 173 height 30
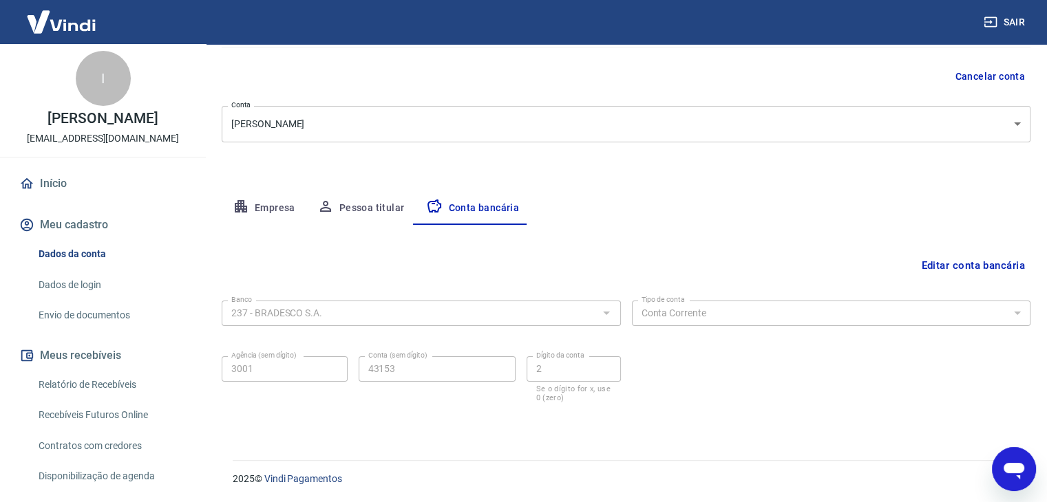
scroll to position [0, 0]
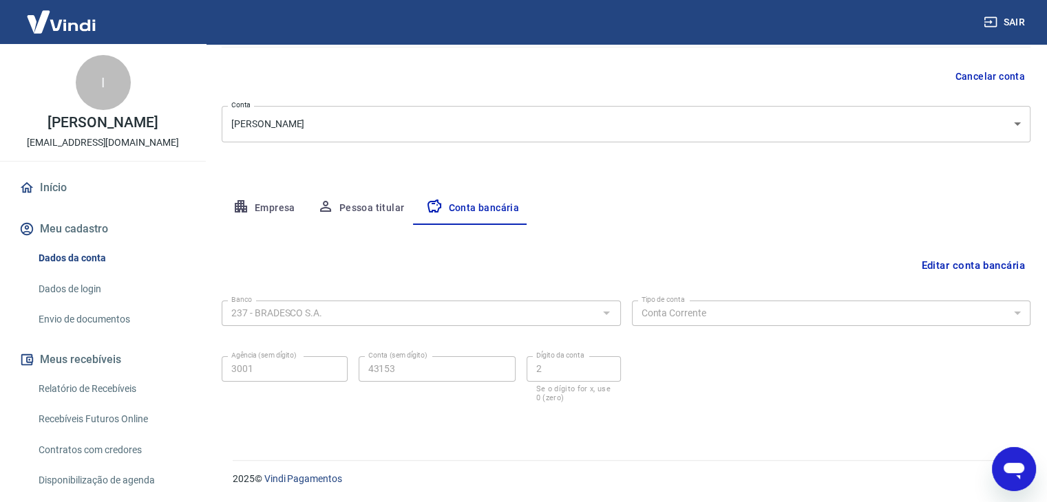
click at [54, 191] on link "Início" at bounding box center [103, 188] width 173 height 30
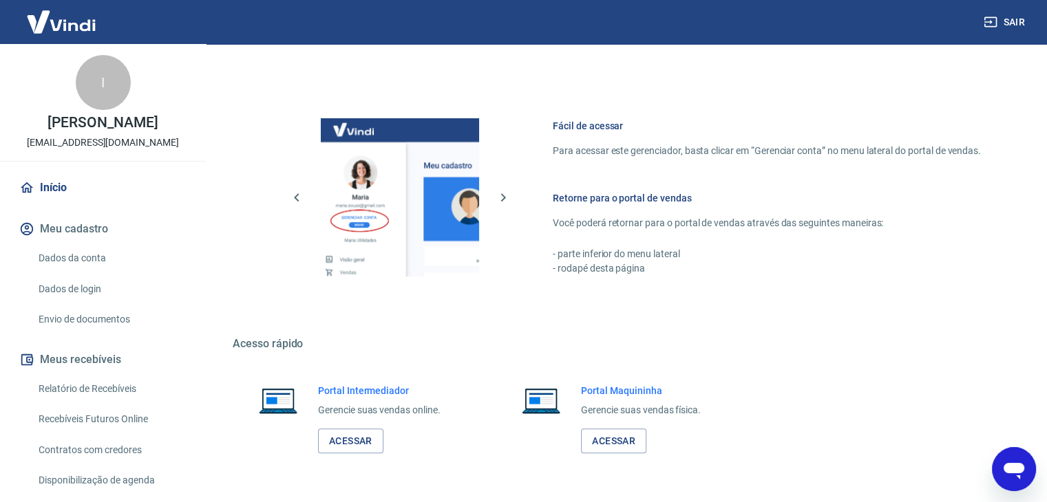
scroll to position [829, 0]
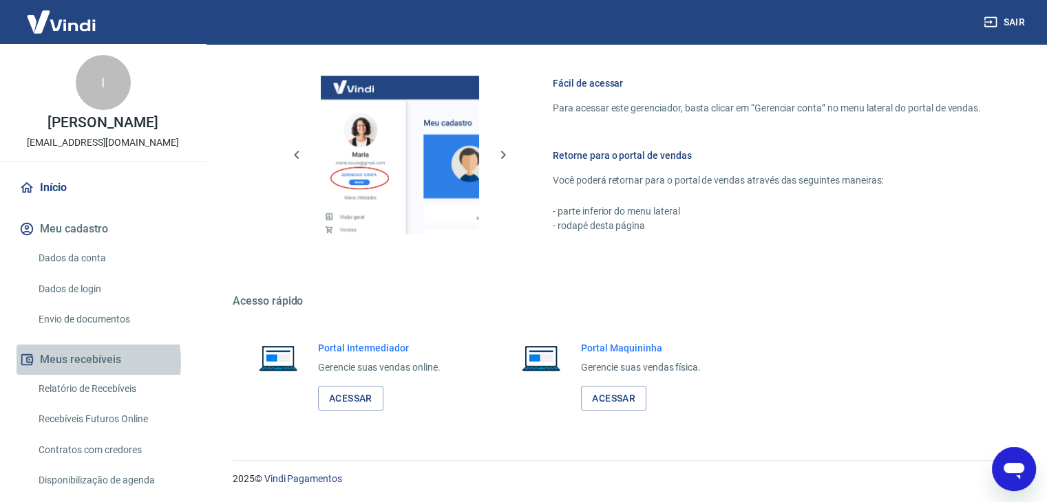
click at [72, 361] on button "Meus recebíveis" at bounding box center [103, 360] width 173 height 30
click at [74, 385] on link "Relatório de Recebíveis" at bounding box center [111, 389] width 156 height 28
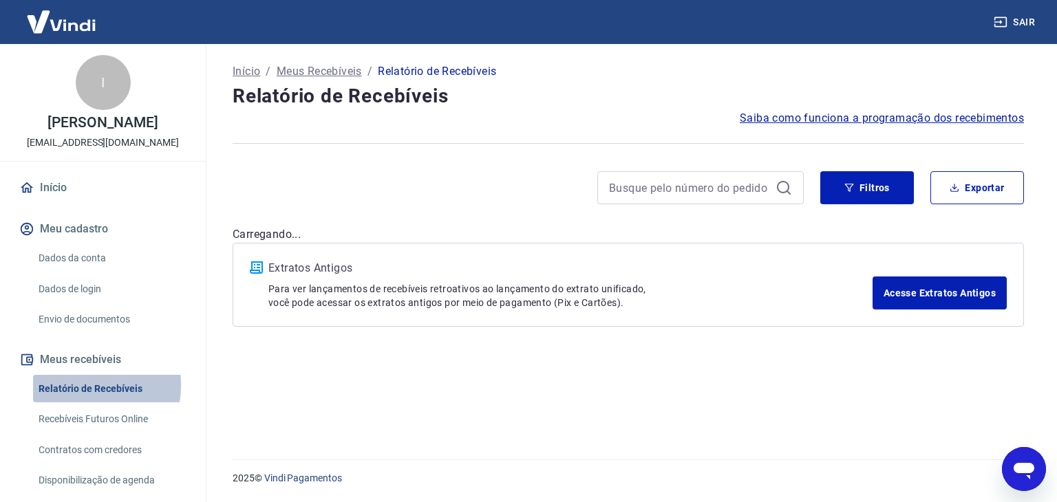
click at [74, 385] on link "Relatório de Recebíveis" at bounding box center [111, 389] width 156 height 28
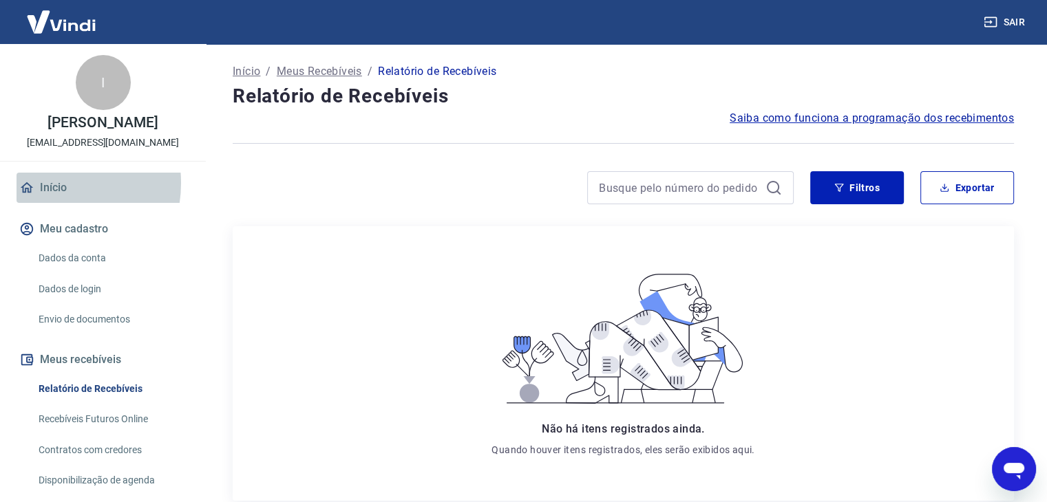
click at [45, 183] on link "Início" at bounding box center [103, 188] width 173 height 30
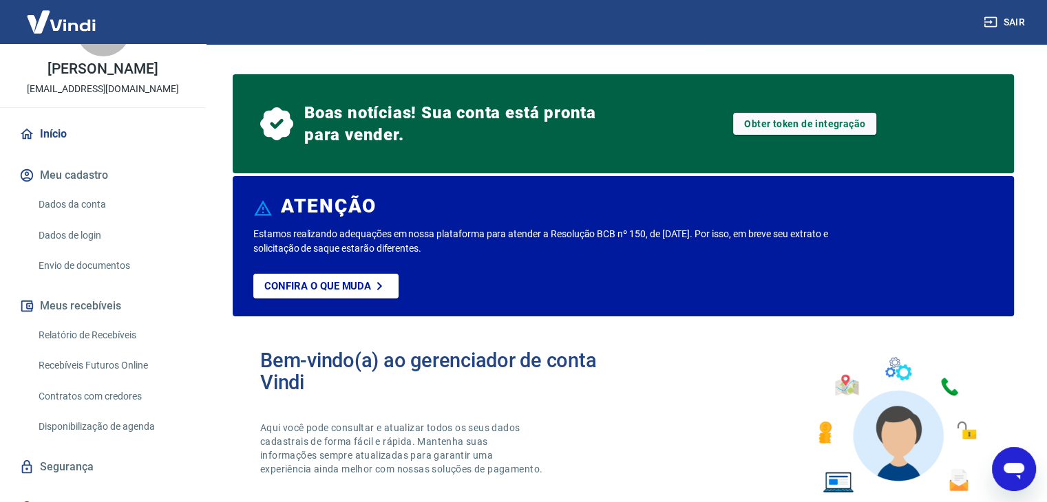
scroll to position [69, 0]
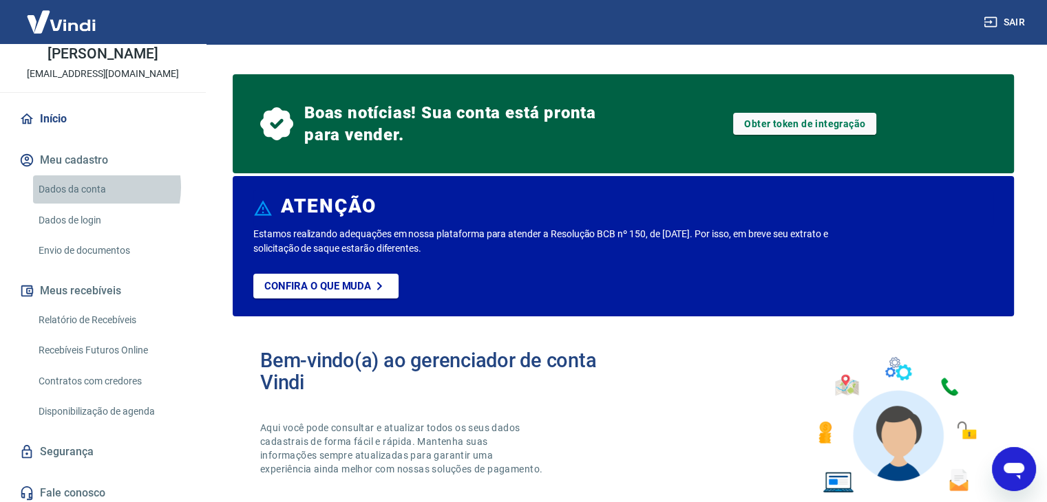
click at [90, 187] on link "Dados da conta" at bounding box center [111, 190] width 156 height 28
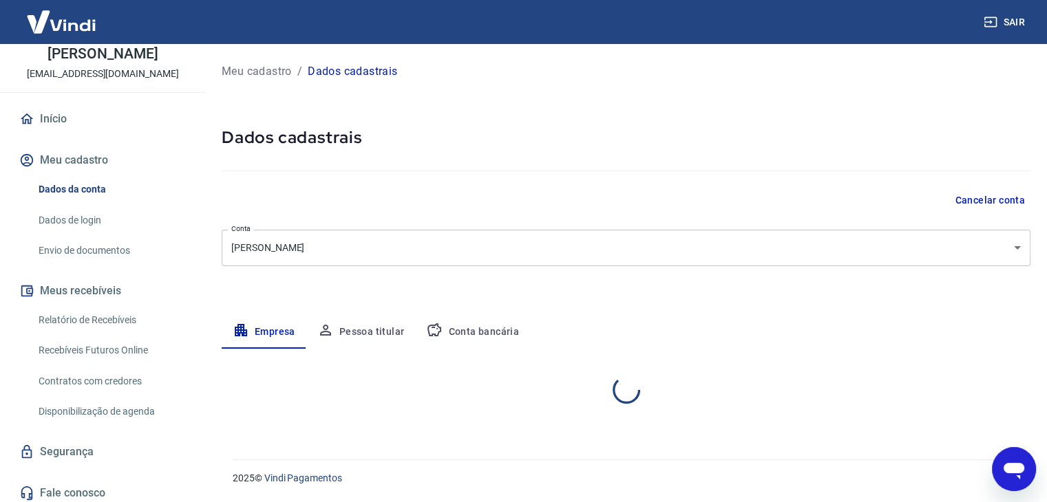
select select "BA"
select select "business"
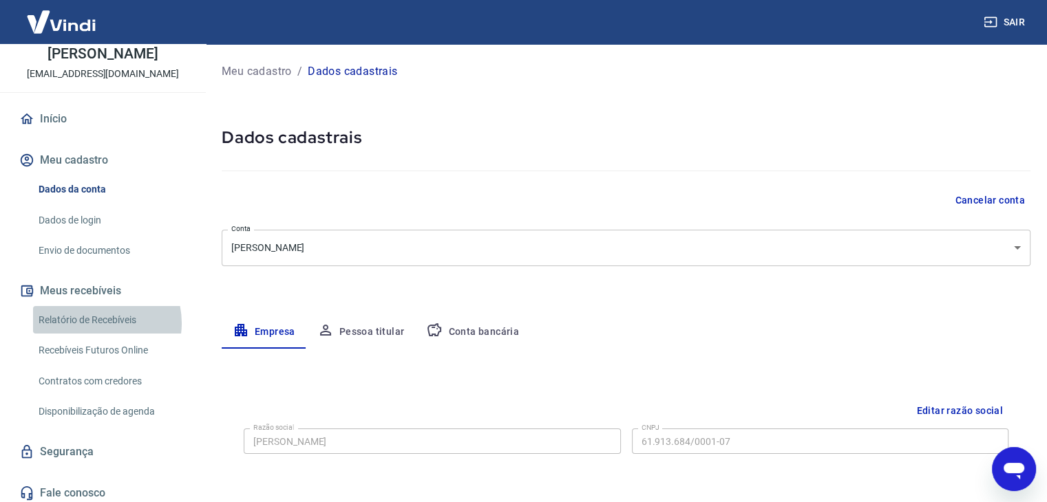
click at [96, 323] on link "Relatório de Recebíveis" at bounding box center [111, 320] width 156 height 28
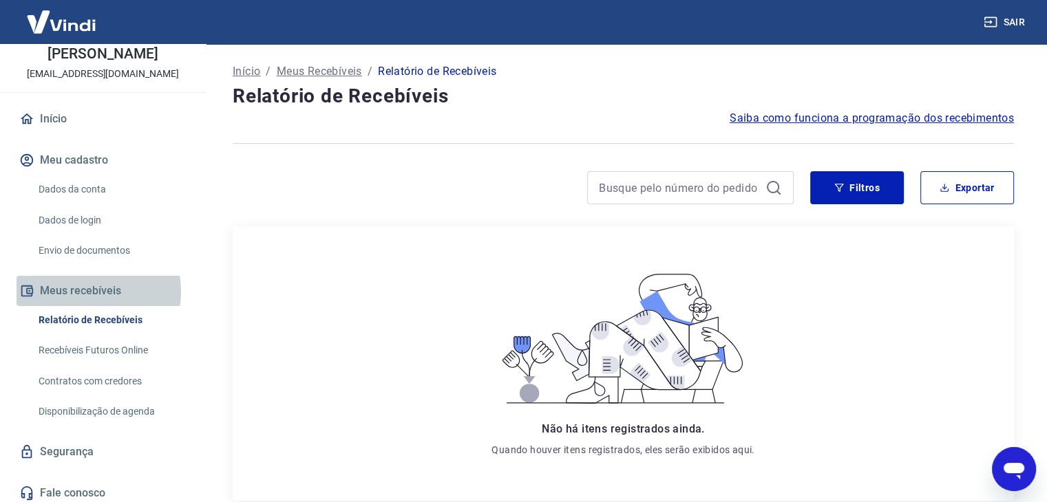
click at [90, 291] on button "Meus recebíveis" at bounding box center [103, 291] width 173 height 30
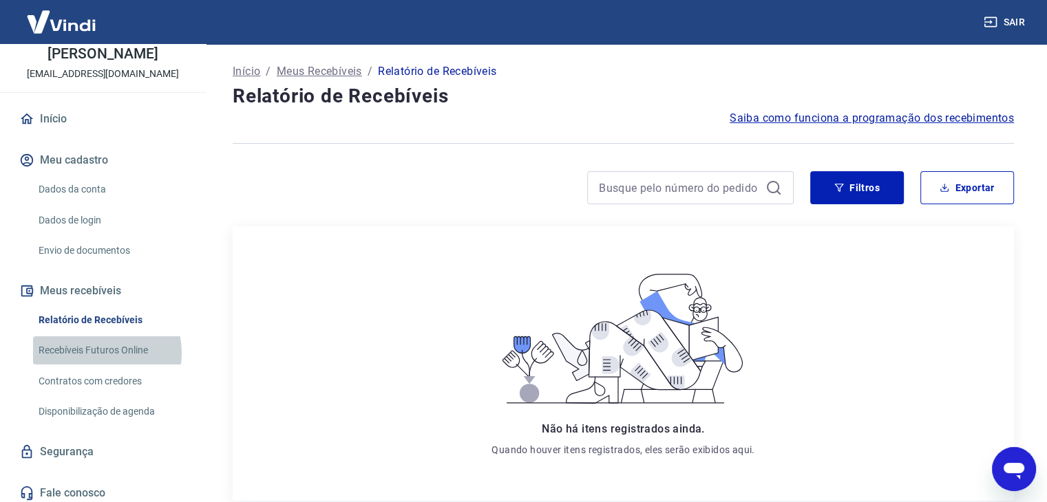
click at [99, 353] on link "Recebíveis Futuros Online" at bounding box center [111, 351] width 156 height 28
type textarea "x"
click at [88, 197] on link "Dados da conta" at bounding box center [111, 190] width 156 height 28
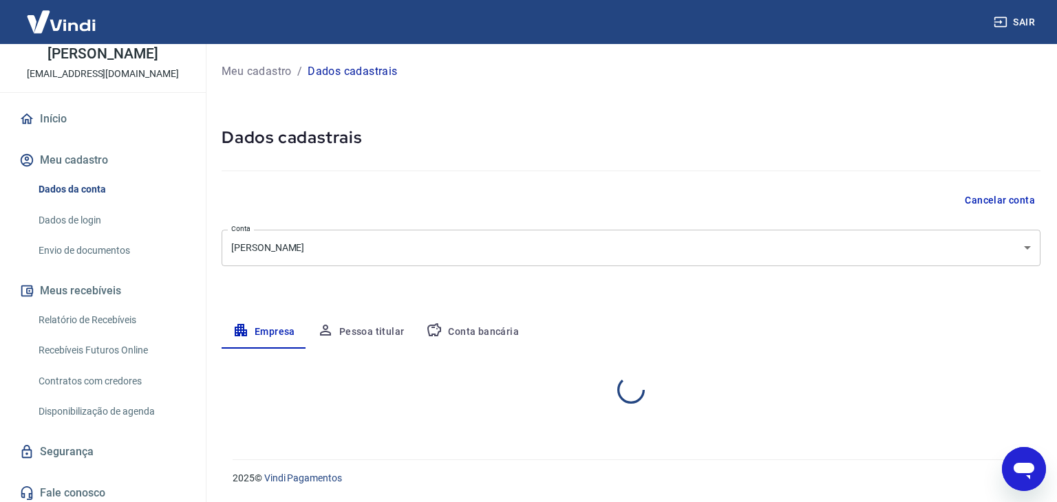
select select "BA"
select select "business"
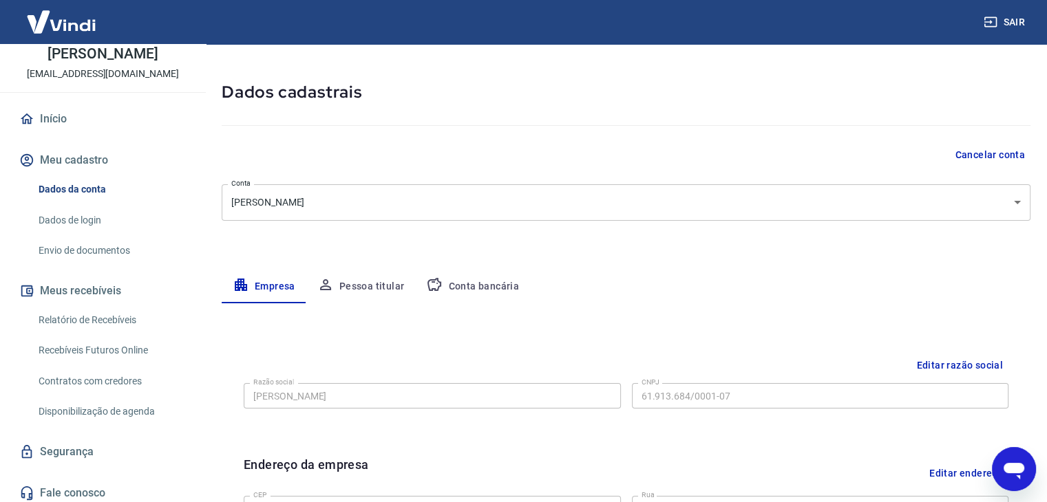
scroll to position [69, 0]
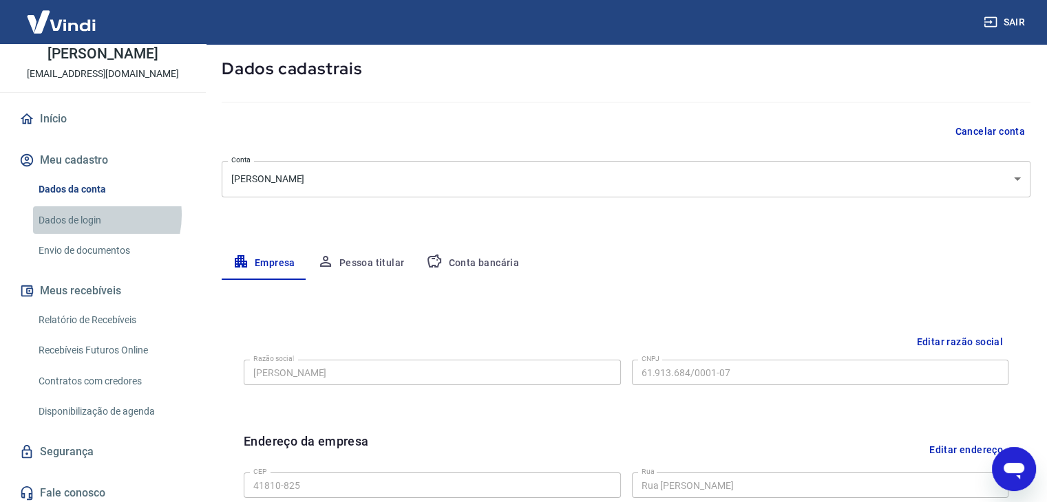
click at [87, 215] on link "Dados de login" at bounding box center [111, 220] width 156 height 28
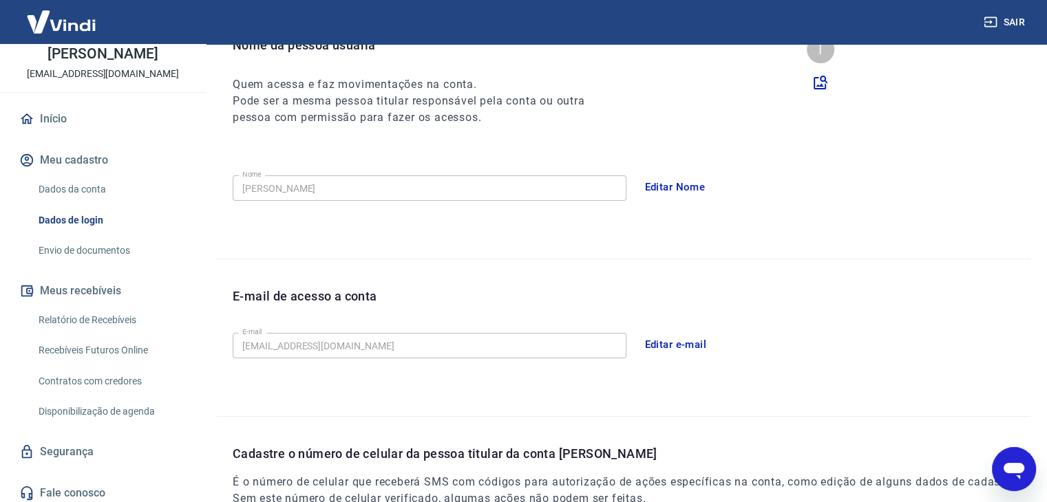
scroll to position [275, 0]
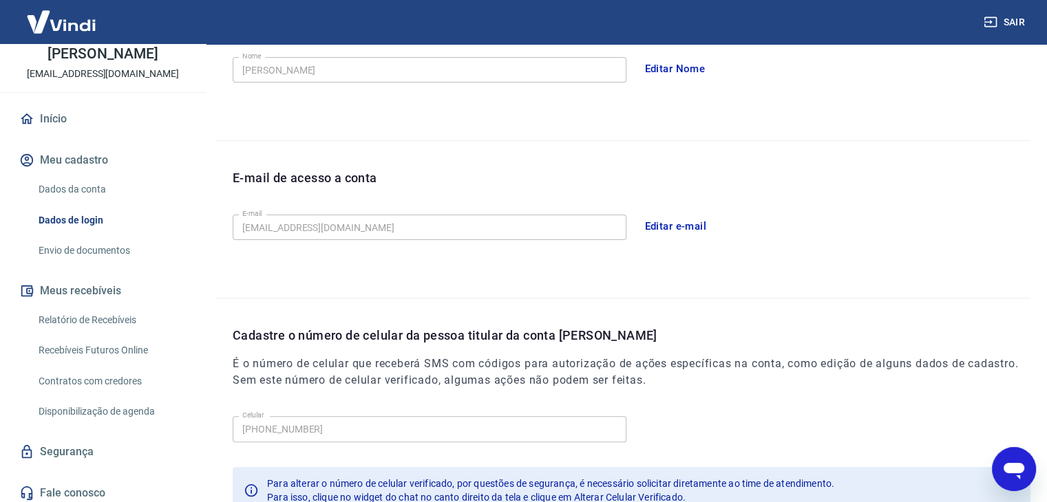
click at [127, 245] on link "Envio de documentos" at bounding box center [111, 251] width 156 height 28
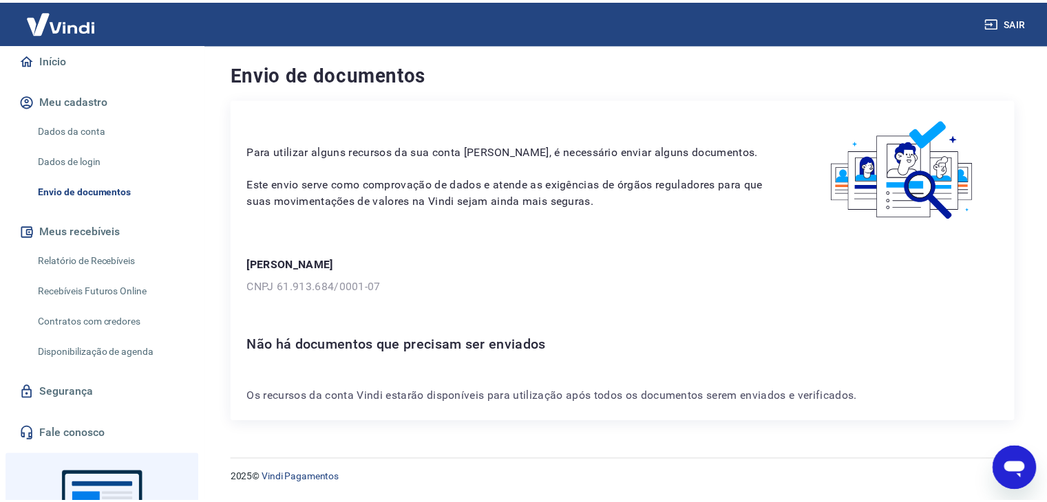
scroll to position [35, 0]
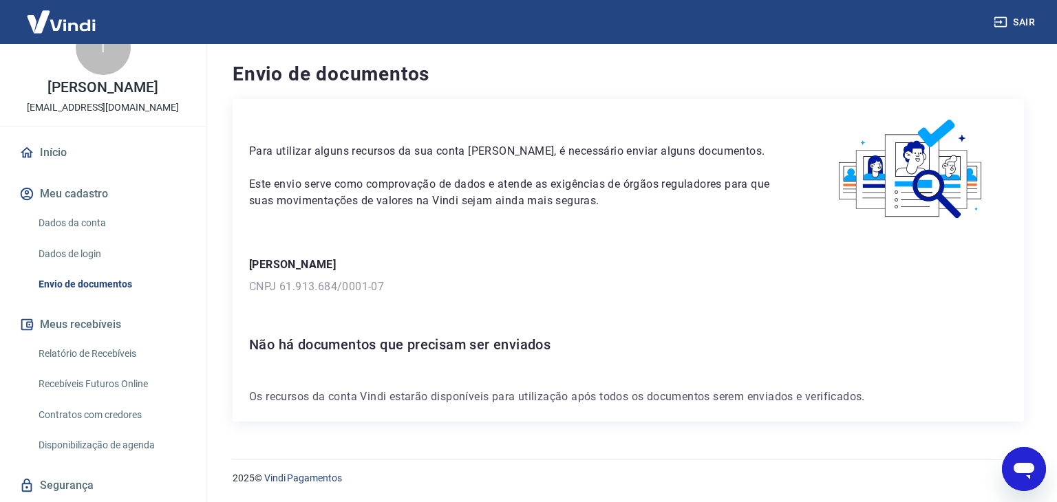
click at [86, 229] on link "Dados da conta" at bounding box center [111, 223] width 156 height 28
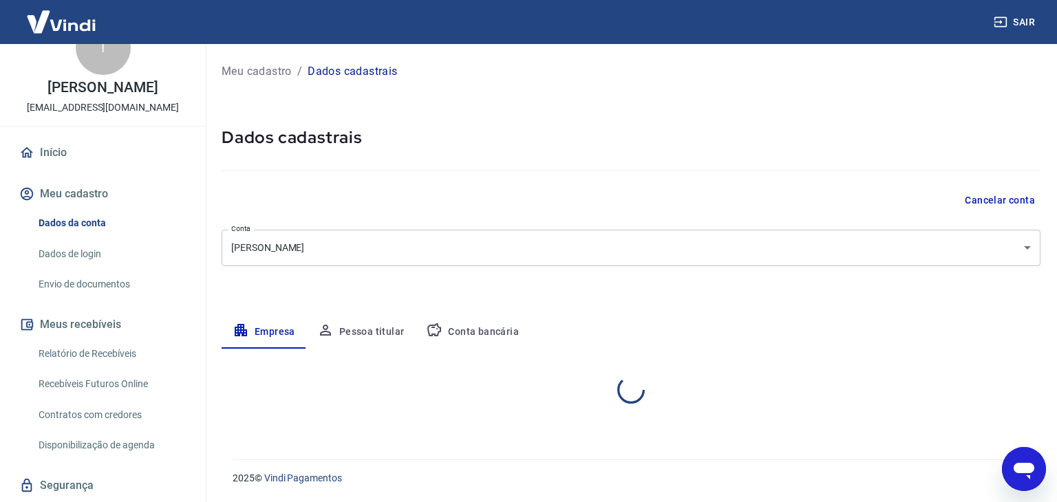
select select "BA"
select select "business"
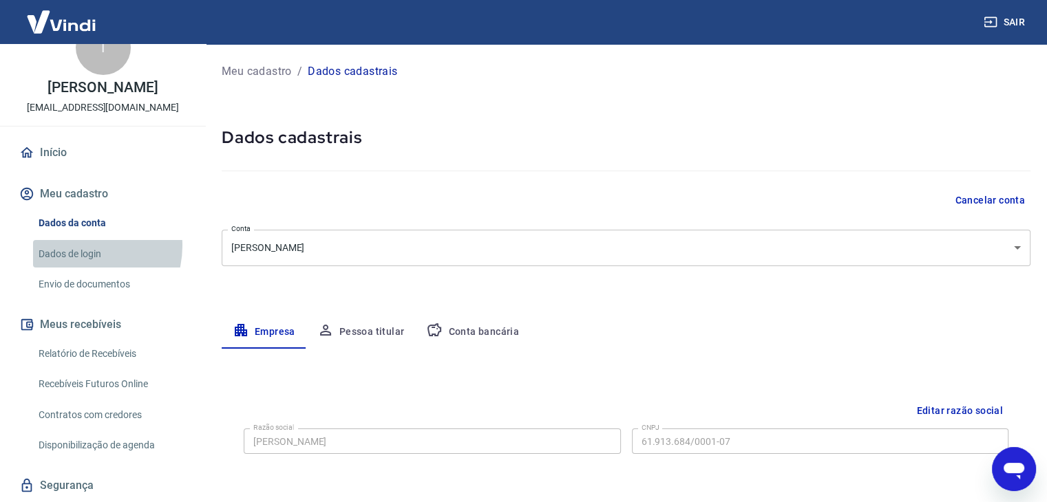
click at [80, 246] on link "Dados de login" at bounding box center [111, 254] width 156 height 28
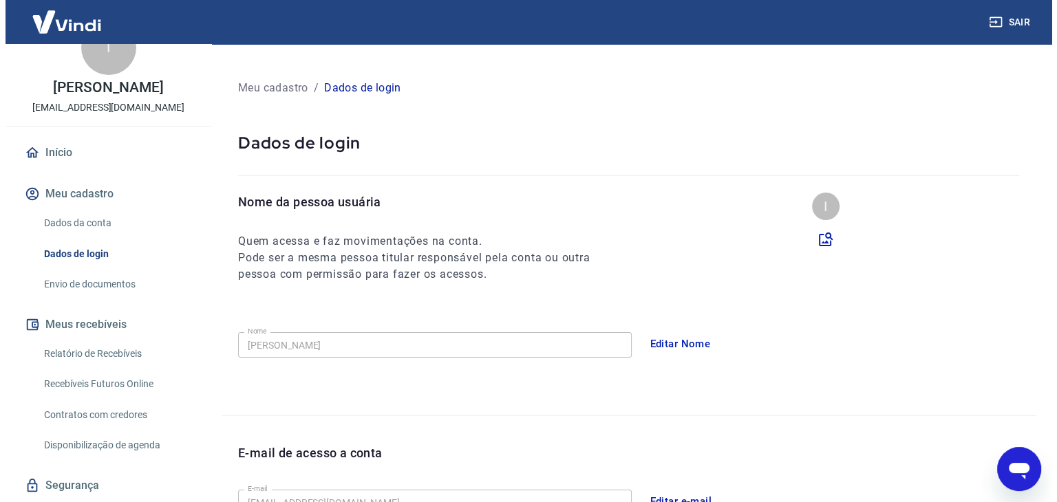
scroll to position [242, 0]
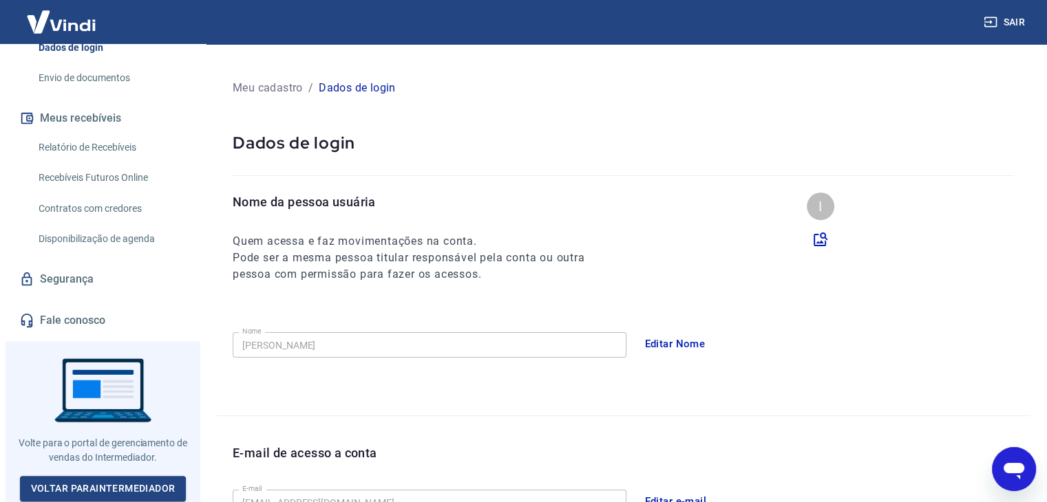
click at [102, 74] on link "Envio de documentos" at bounding box center [111, 78] width 156 height 28
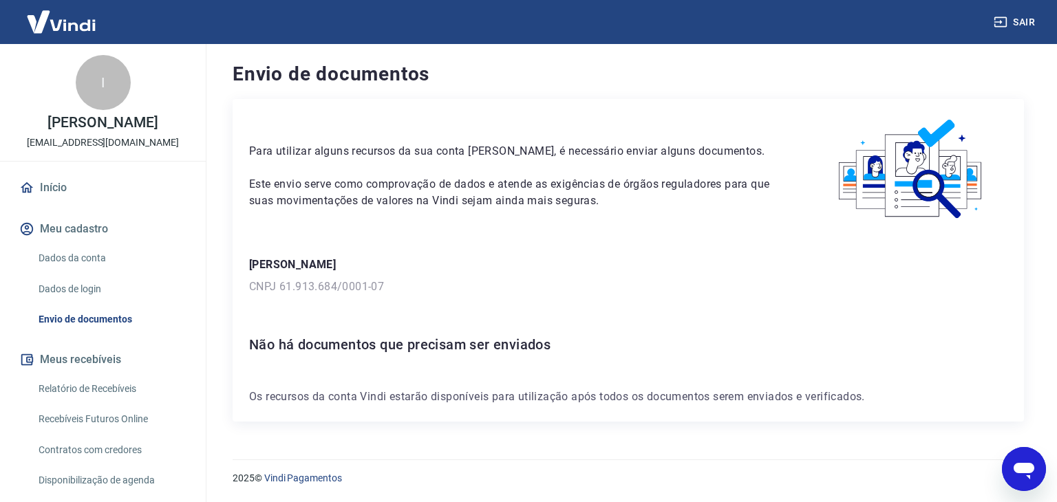
click at [68, 185] on link "Início" at bounding box center [103, 188] width 173 height 30
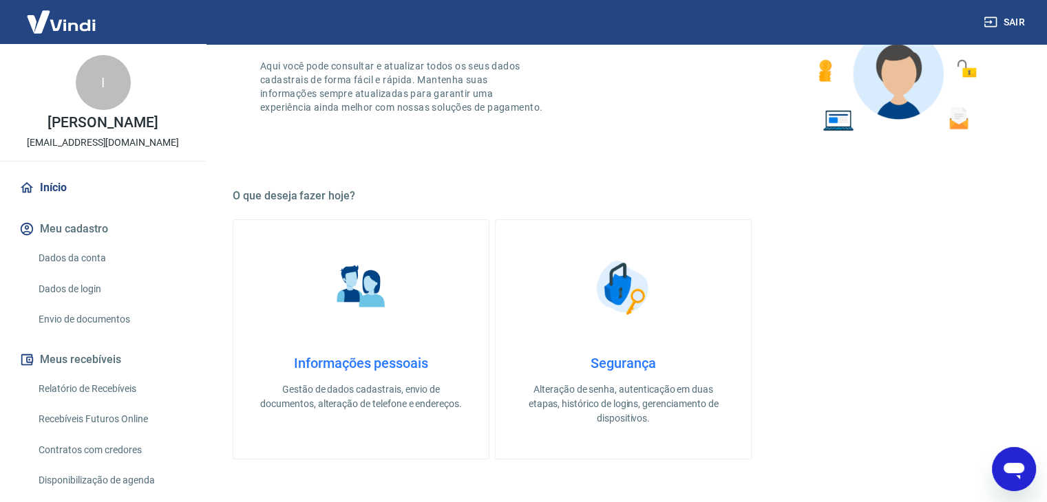
scroll to position [347, 0]
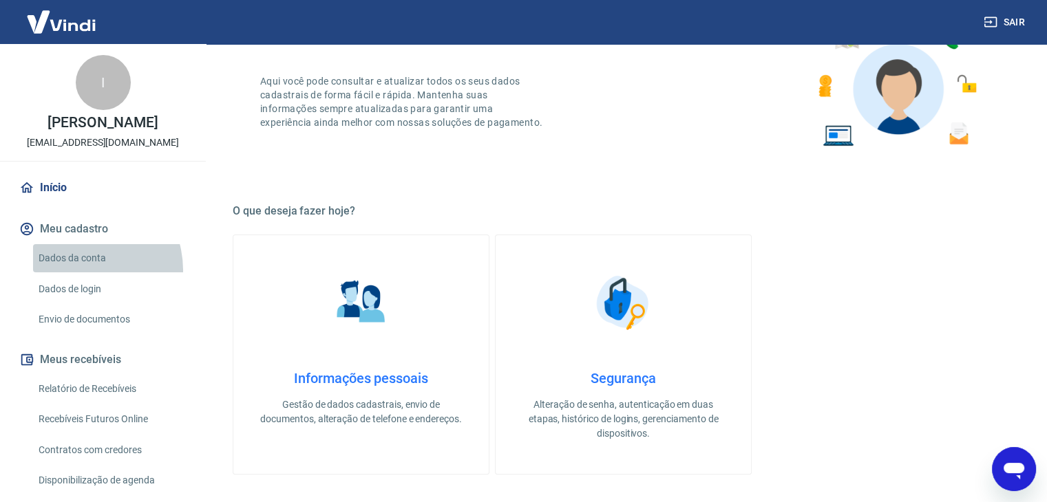
click at [78, 271] on link "Dados da conta" at bounding box center [111, 258] width 156 height 28
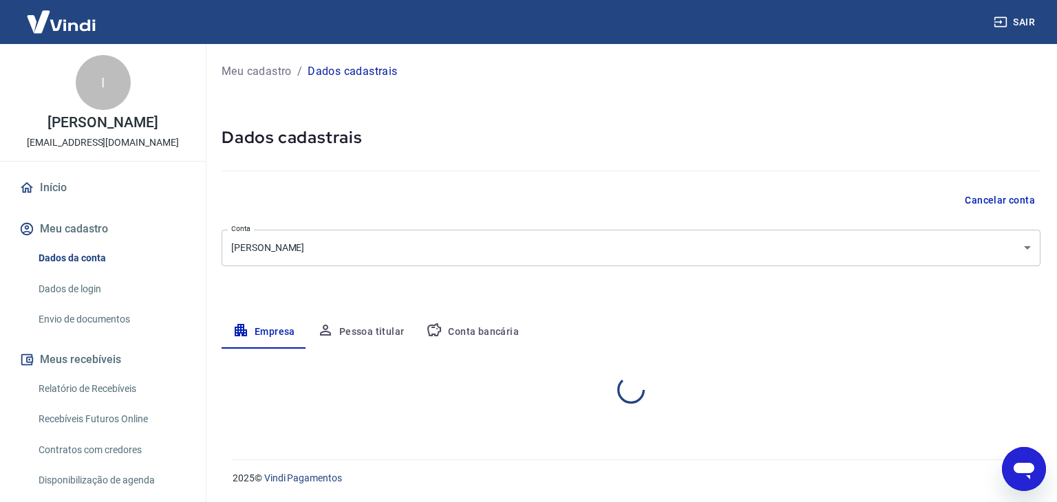
select select "BA"
select select "business"
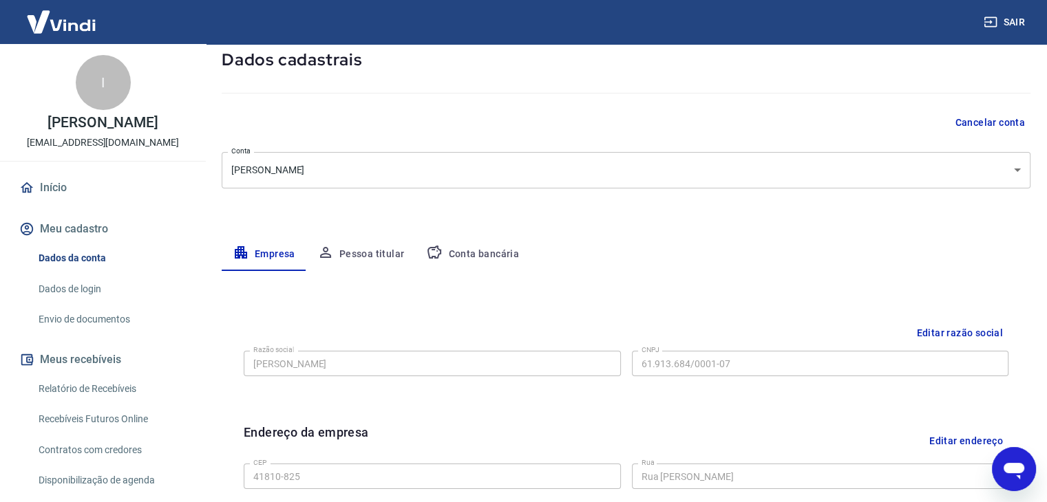
scroll to position [69, 0]
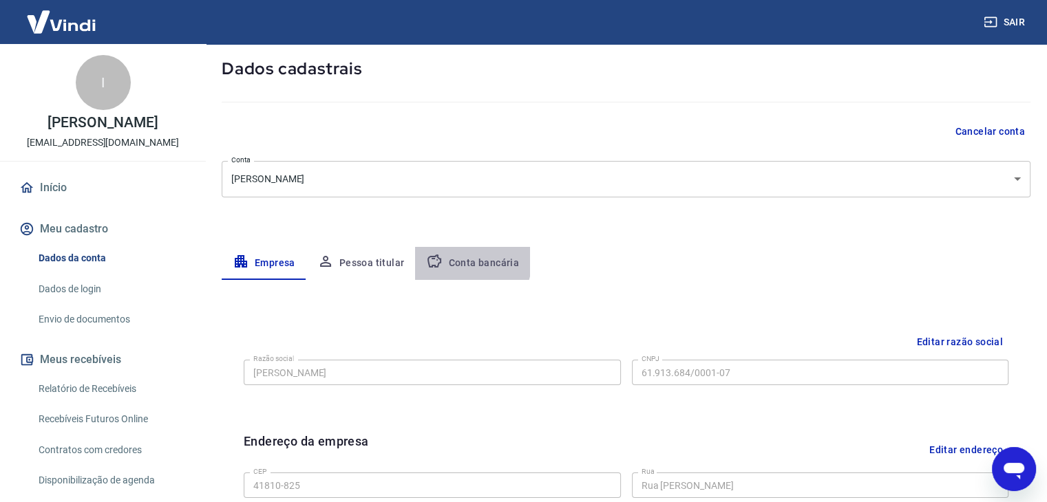
click at [462, 259] on button "Conta bancária" at bounding box center [472, 263] width 115 height 33
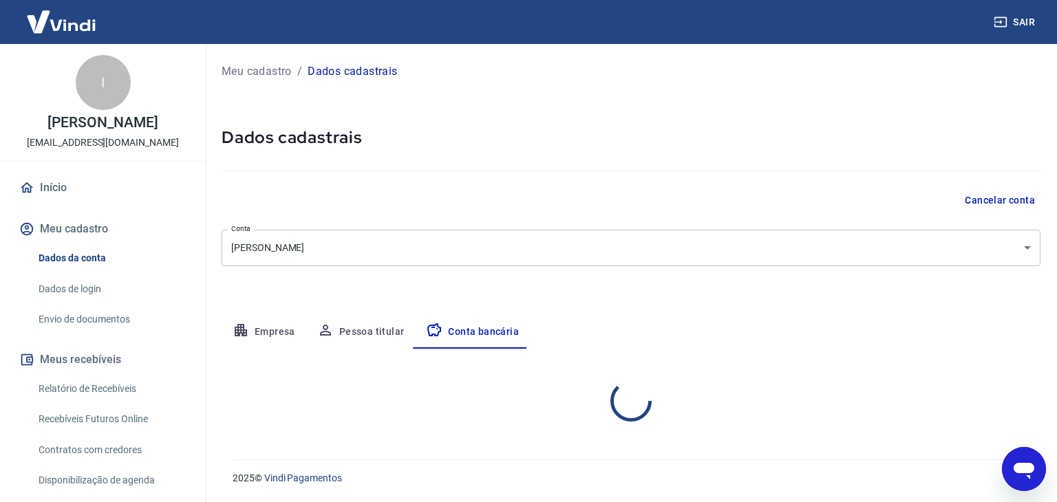
select select "1"
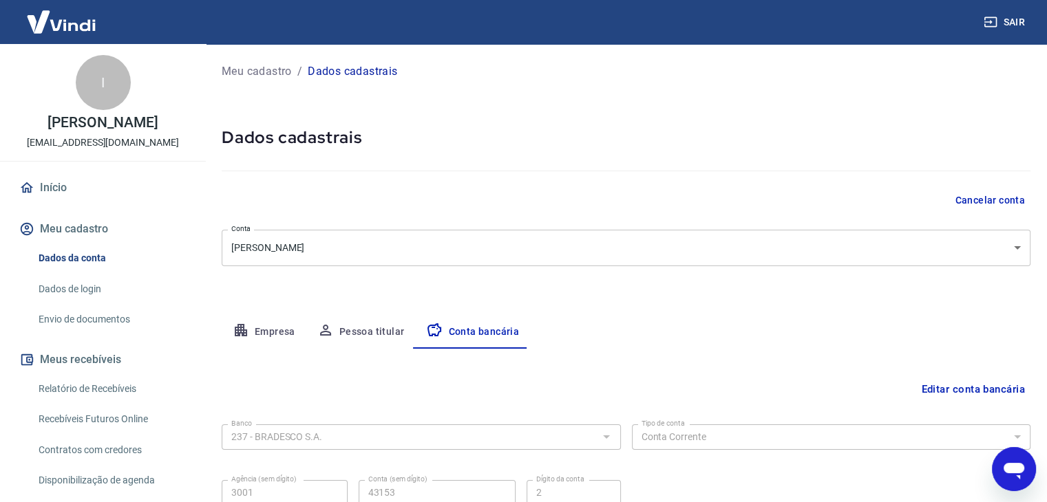
click at [1006, 478] on icon "Abrir janela de mensagens" at bounding box center [1013, 469] width 25 height 25
type textarea "x"
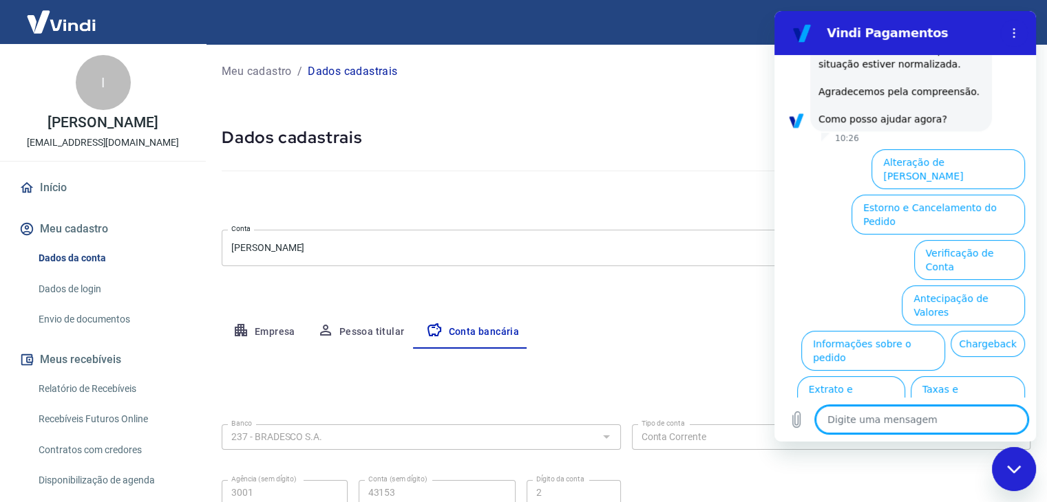
scroll to position [1061, 0]
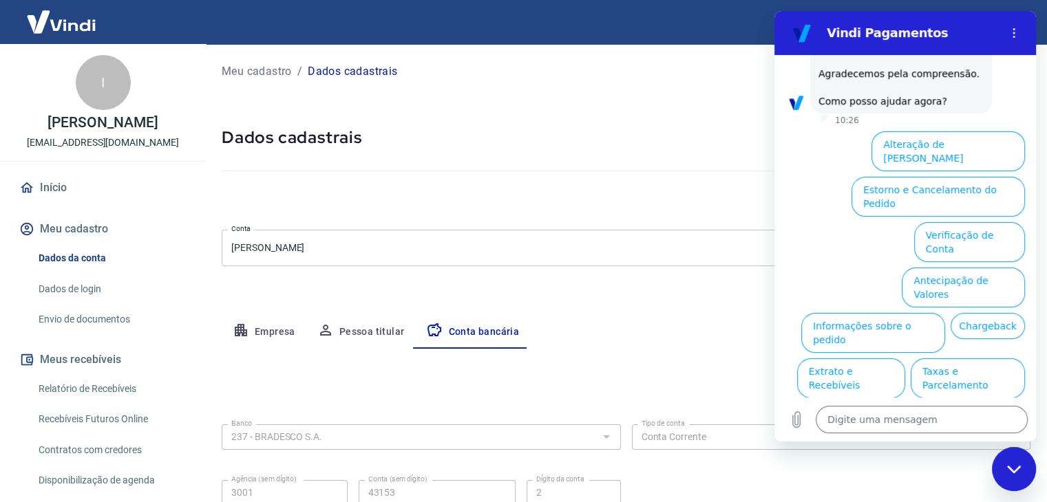
click at [93, 284] on link "Dados de login" at bounding box center [111, 289] width 156 height 28
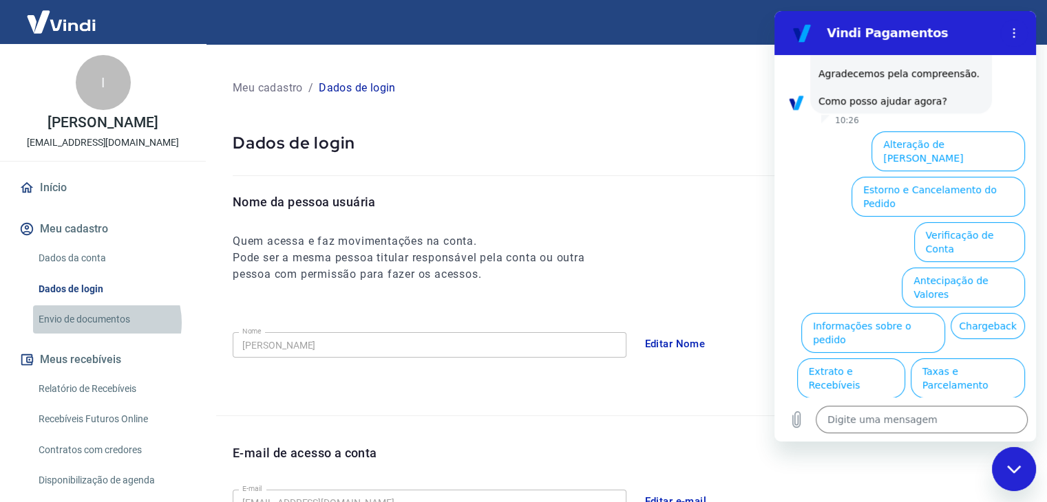
click at [101, 323] on link "Envio de documentos" at bounding box center [111, 320] width 156 height 28
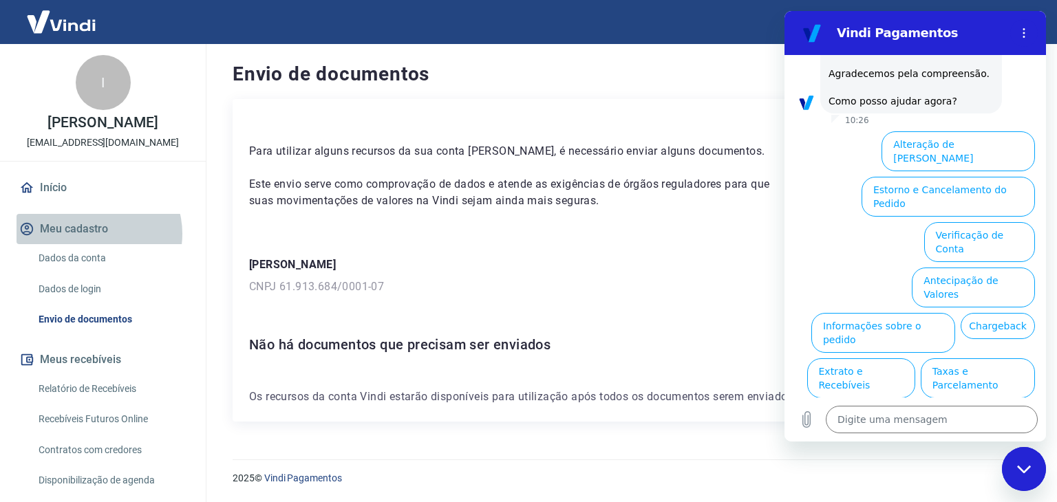
click at [96, 234] on button "Meu cadastro" at bounding box center [103, 229] width 173 height 30
click at [91, 260] on link "Dados da conta" at bounding box center [111, 258] width 156 height 28
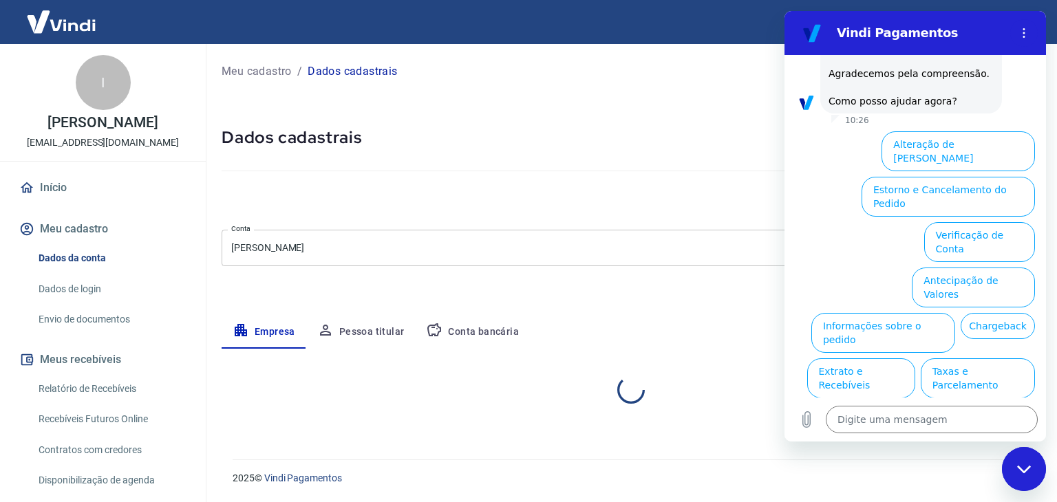
select select "BA"
select select "business"
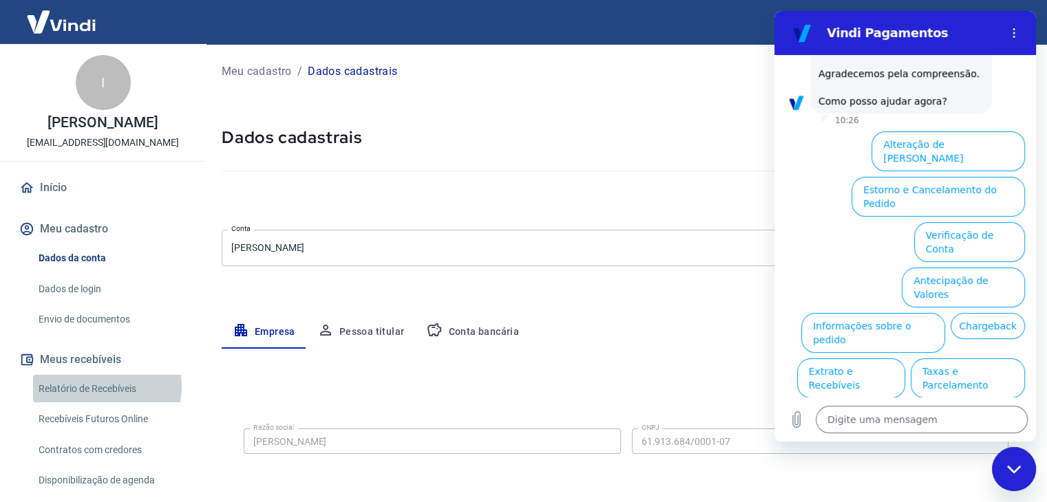
click at [105, 386] on link "Relatório de Recebíveis" at bounding box center [111, 389] width 156 height 28
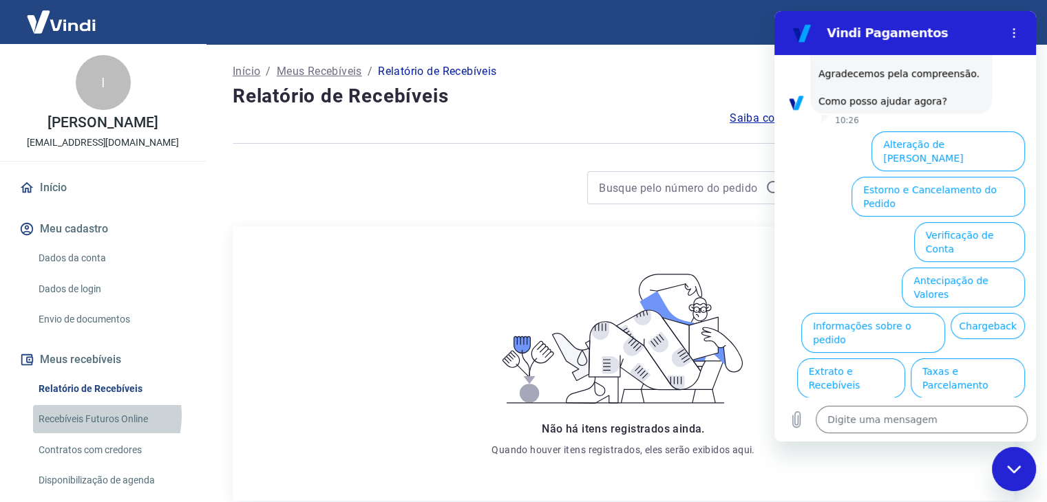
click at [85, 416] on link "Recebíveis Futuros Online" at bounding box center [111, 419] width 156 height 28
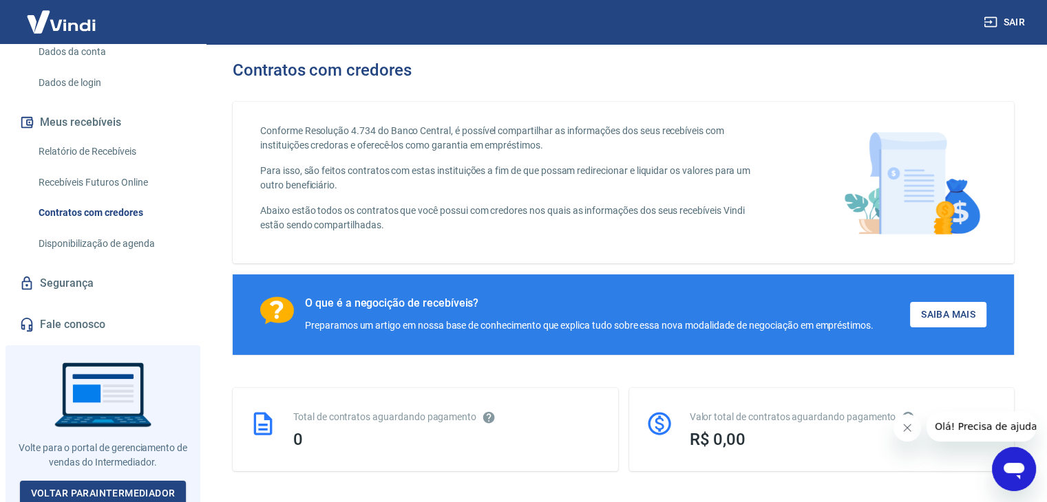
scroll to position [138, 0]
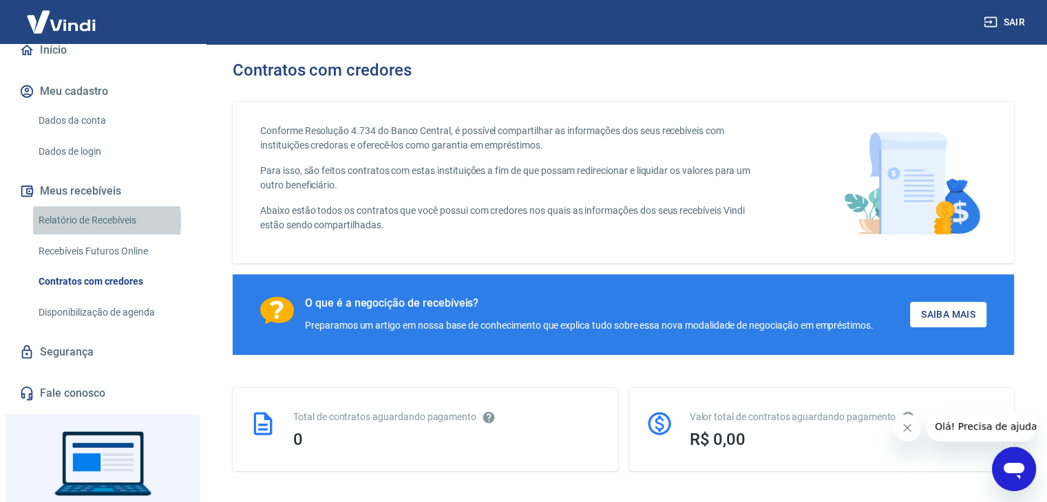
click at [74, 220] on link "Relatório de Recebíveis" at bounding box center [111, 220] width 156 height 28
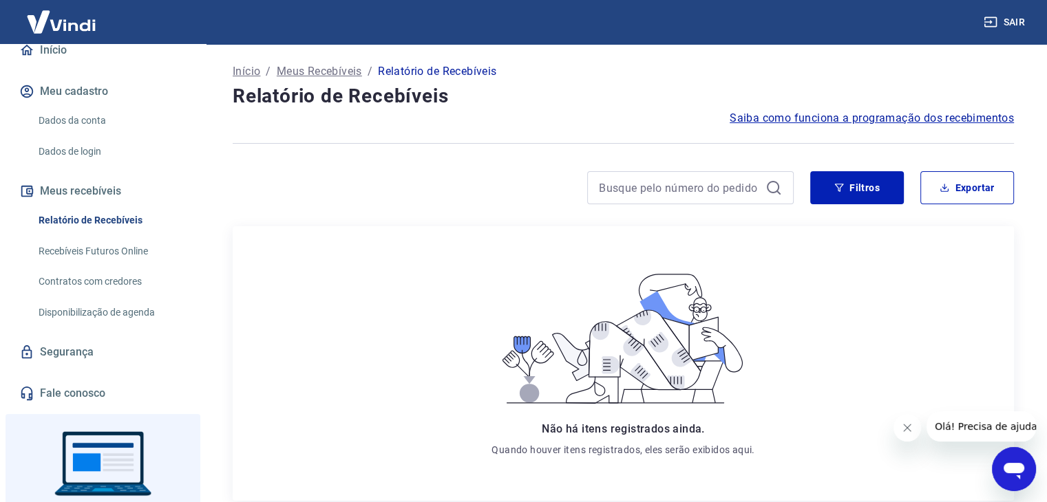
click at [77, 147] on link "Dados de login" at bounding box center [111, 152] width 156 height 28
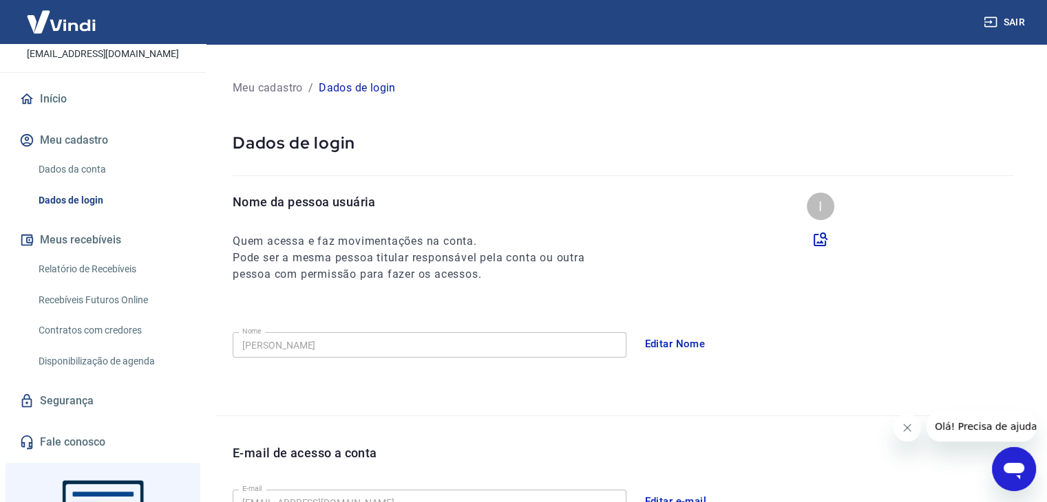
scroll to position [69, 0]
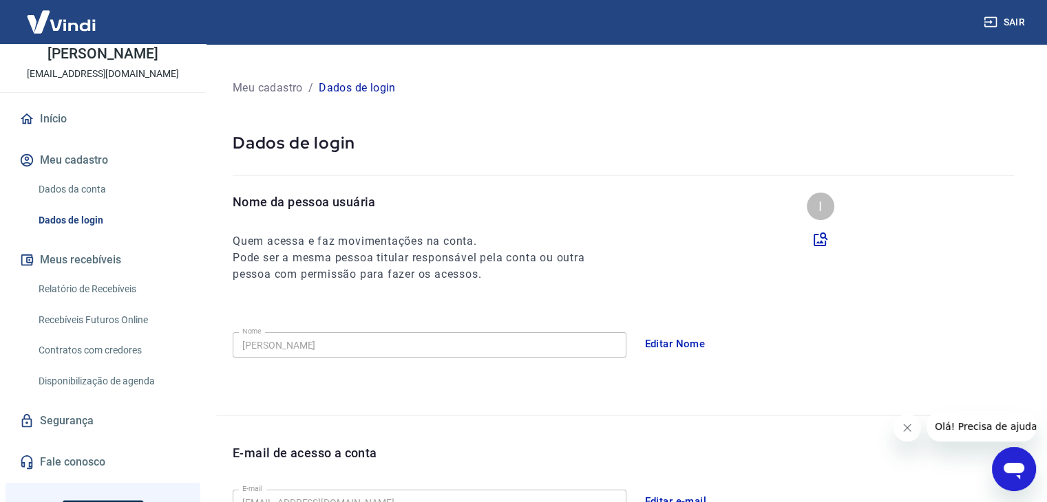
click at [94, 190] on link "Dados da conta" at bounding box center [111, 190] width 156 height 28
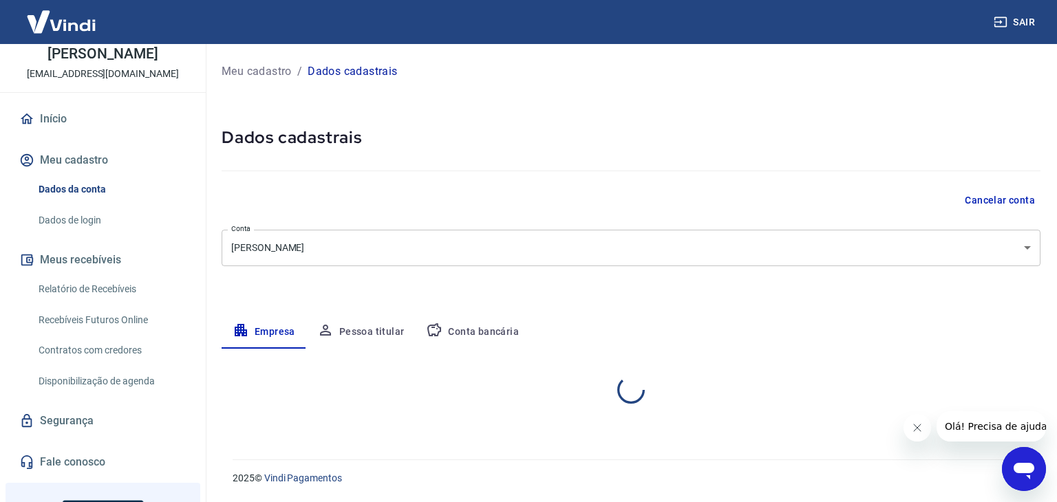
select select "BA"
select select "business"
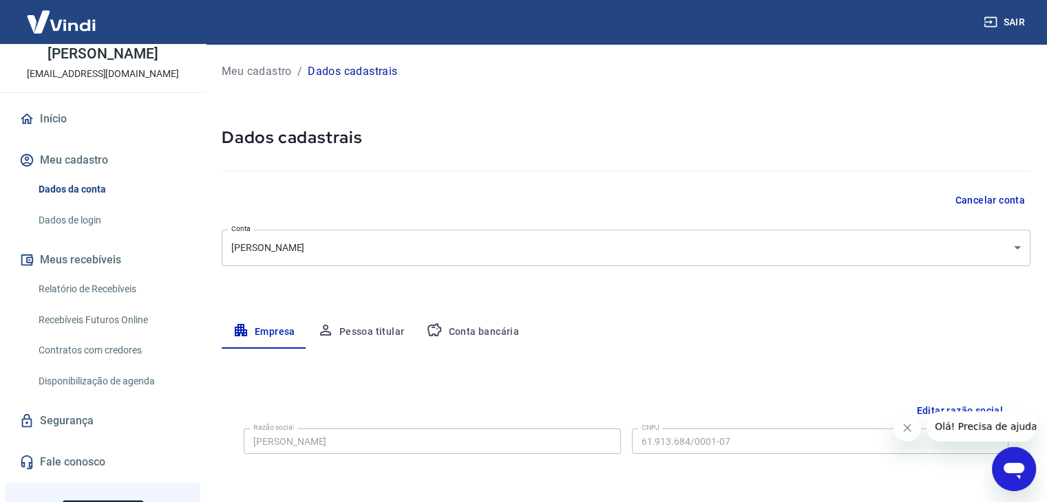
click at [105, 162] on button "Meu cadastro" at bounding box center [103, 160] width 173 height 30
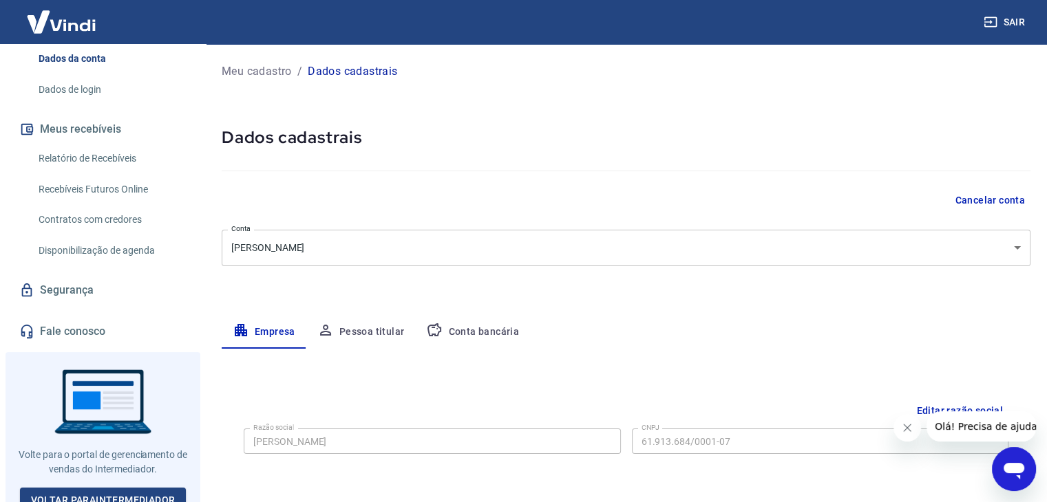
scroll to position [206, 0]
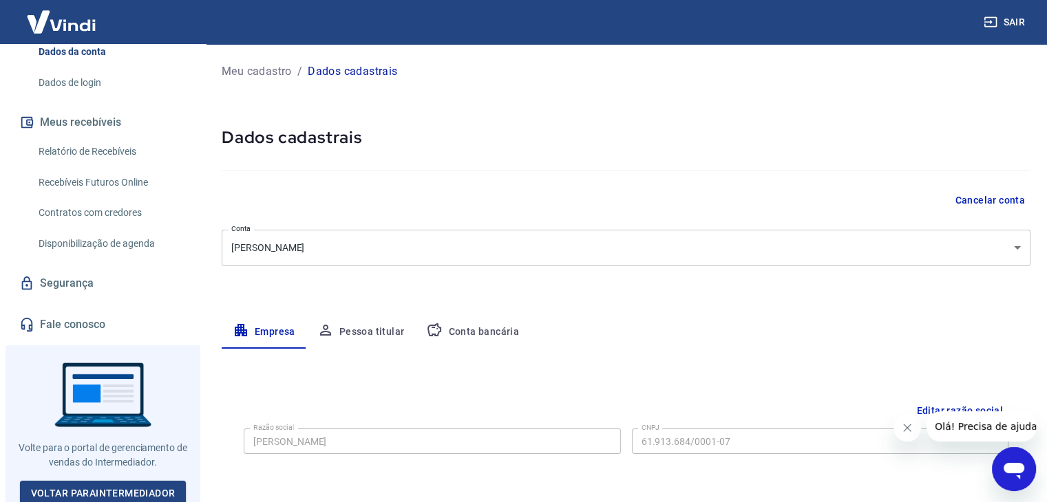
click at [94, 219] on link "Contratos com credores" at bounding box center [111, 213] width 156 height 28
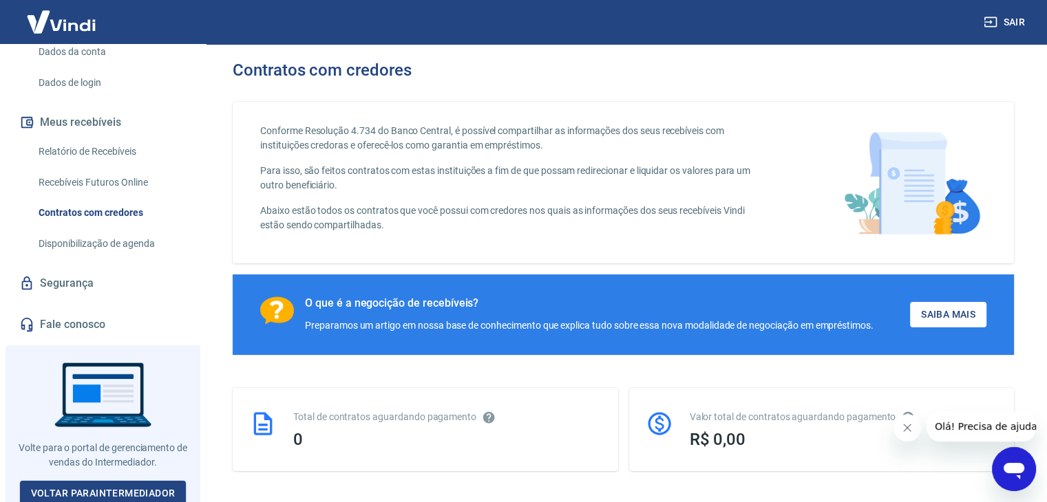
click at [102, 176] on link "Recebíveis Futuros Online" at bounding box center [111, 183] width 156 height 28
